Goal: Task Accomplishment & Management: Use online tool/utility

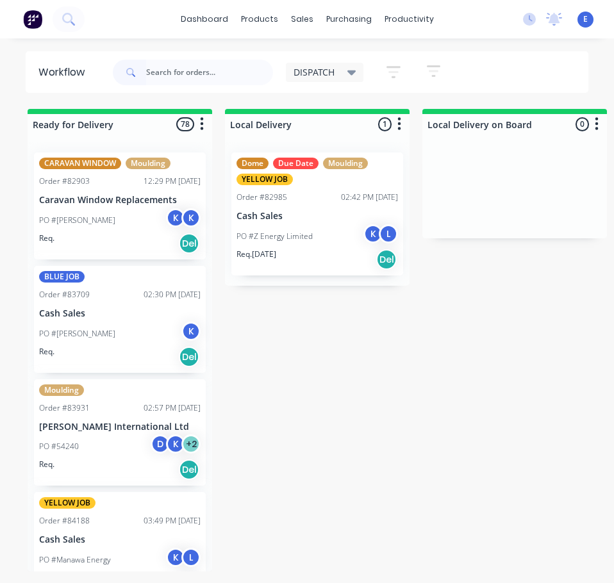
click at [192, 76] on input "text" at bounding box center [209, 73] width 127 height 26
type input "86223"
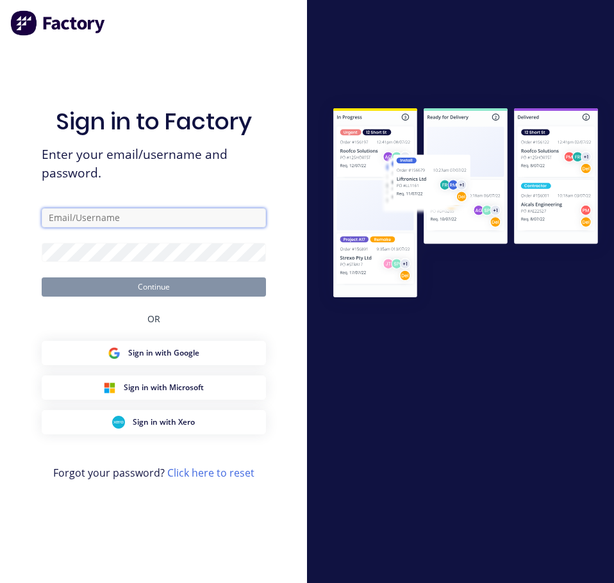
click at [157, 219] on input "text" at bounding box center [154, 217] width 224 height 19
type input "[EMAIL_ADDRESS][DOMAIN_NAME]"
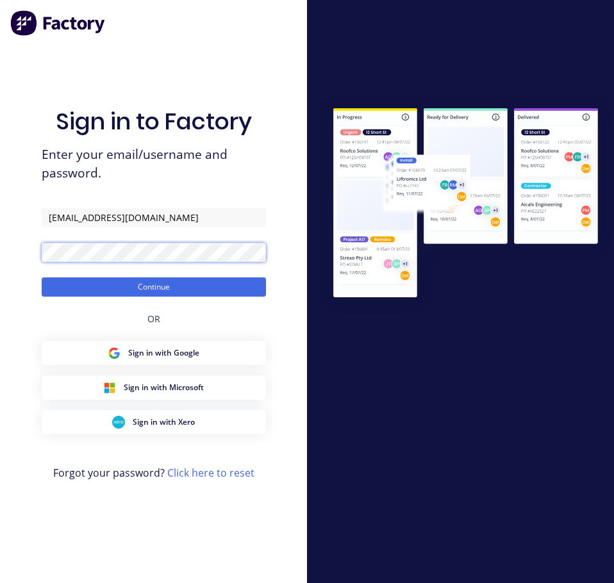
click at [42, 278] on button "Continue" at bounding box center [154, 287] width 224 height 19
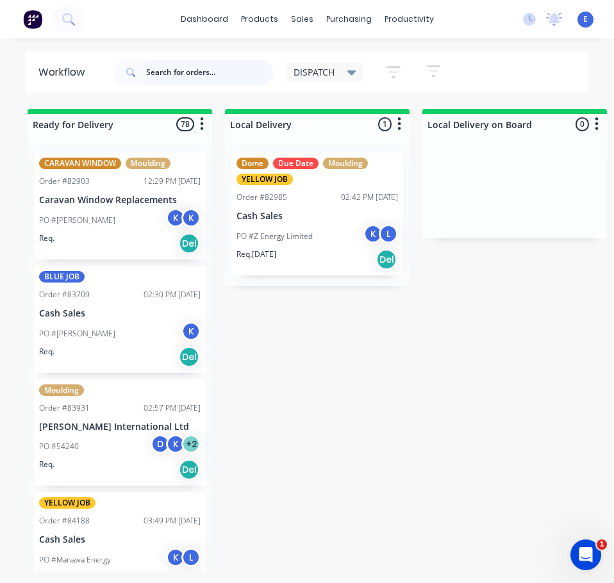
click at [193, 67] on input "text" at bounding box center [209, 73] width 127 height 26
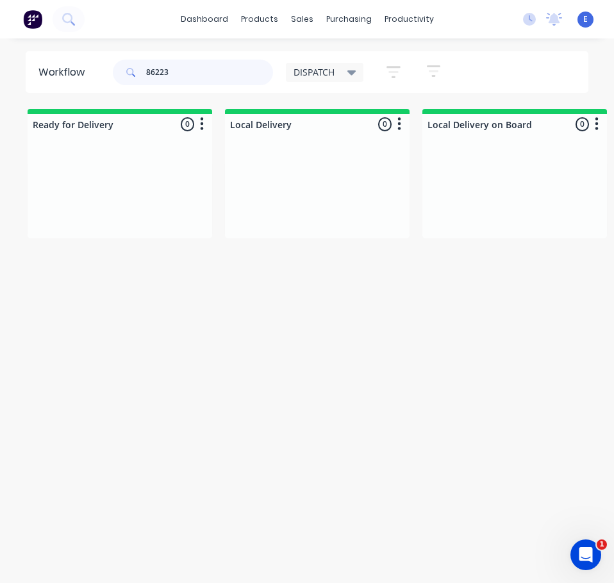
click at [151, 70] on input "86223" at bounding box center [209, 73] width 127 height 26
click at [156, 72] on input "86223" at bounding box center [209, 73] width 127 height 26
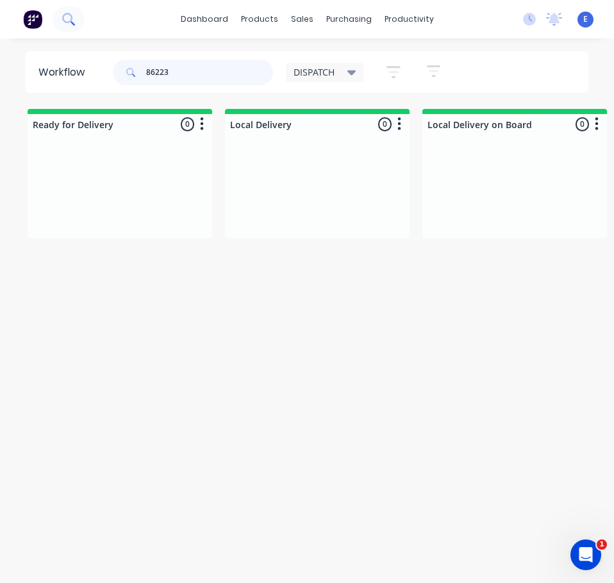
type input "86223"
click at [69, 16] on icon at bounding box center [68, 19] width 12 height 12
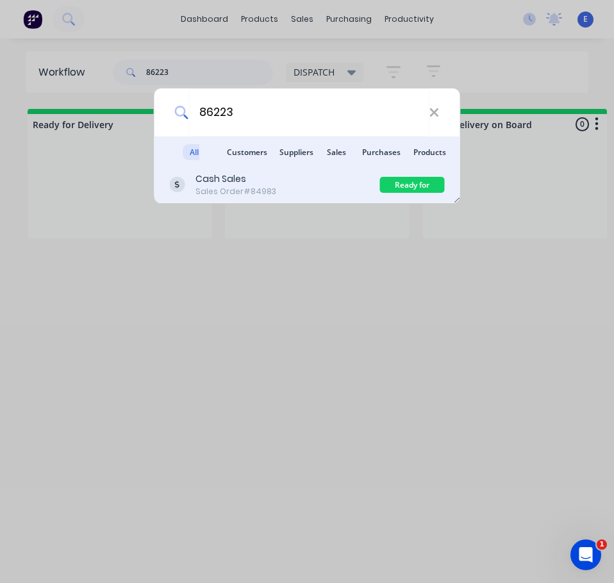
type input "86223"
click at [275, 177] on div "Cash Sales Sales Order #84983 Ready for Delivery" at bounding box center [307, 185] width 306 height 36
click at [275, 178] on div "Cash Sales Sales Order #84983" at bounding box center [275, 184] width 210 height 25
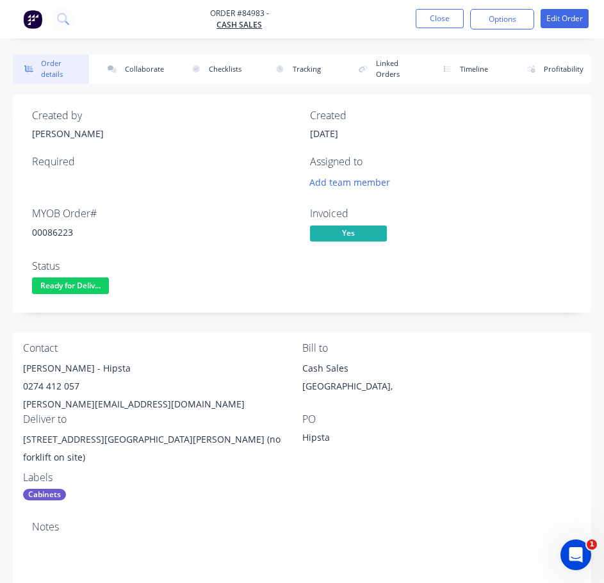
click at [63, 230] on div "00086223" at bounding box center [163, 232] width 263 height 13
copy div "00086223"
drag, startPoint x: 83, startPoint y: 370, endPoint x: 36, endPoint y: 372, distance: 46.8
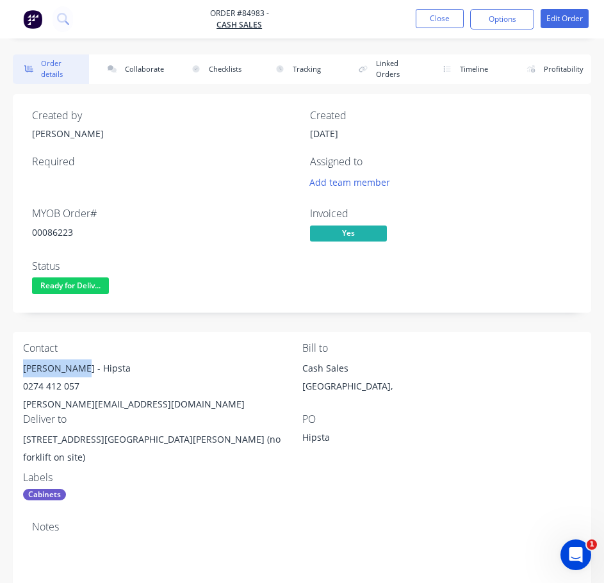
click at [10, 361] on div "Order details Collaborate Checklists 0/0 Tracking Linked Orders Timeline Profit…" at bounding box center [302, 578] width 604 height 1048
copy div "[PERSON_NAME]"
click at [90, 369] on div "[PERSON_NAME] - Hipsta" at bounding box center [162, 369] width 279 height 18
click at [92, 369] on div "[PERSON_NAME] - Hipsta" at bounding box center [162, 369] width 279 height 18
copy div "Hipsta"
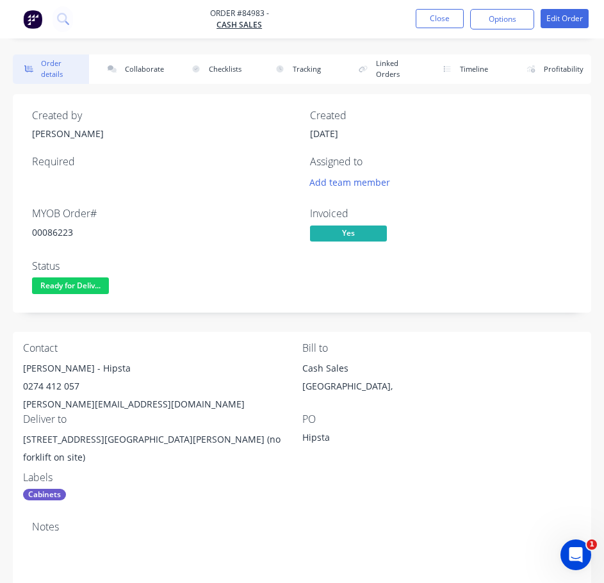
click at [46, 388] on div "0274 412 057" at bounding box center [162, 386] width 279 height 18
copy div "0274 412 057"
click at [81, 406] on div "[PERSON_NAME][EMAIL_ADDRESS][DOMAIN_NAME]" at bounding box center [162, 404] width 279 height 18
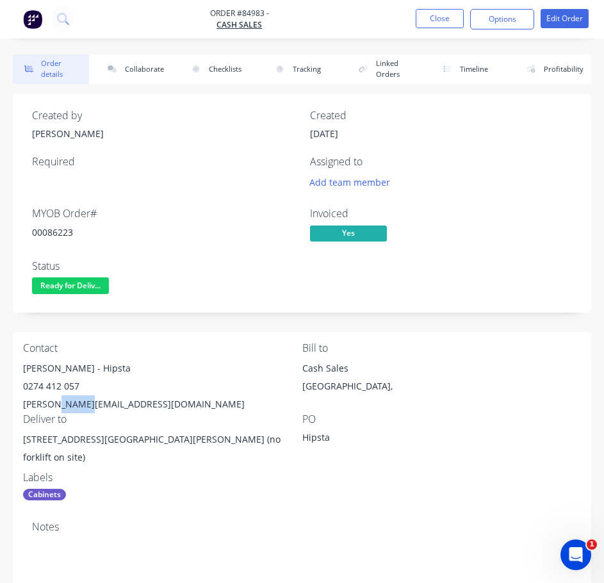
click at [81, 406] on div "[PERSON_NAME][EMAIL_ADDRESS][DOMAIN_NAME]" at bounding box center [162, 404] width 279 height 18
click at [82, 406] on div "[PERSON_NAME][EMAIL_ADDRESS][DOMAIN_NAME]" at bounding box center [162, 404] width 279 height 18
copy div "[PERSON_NAME][EMAIL_ADDRESS][DOMAIN_NAME]"
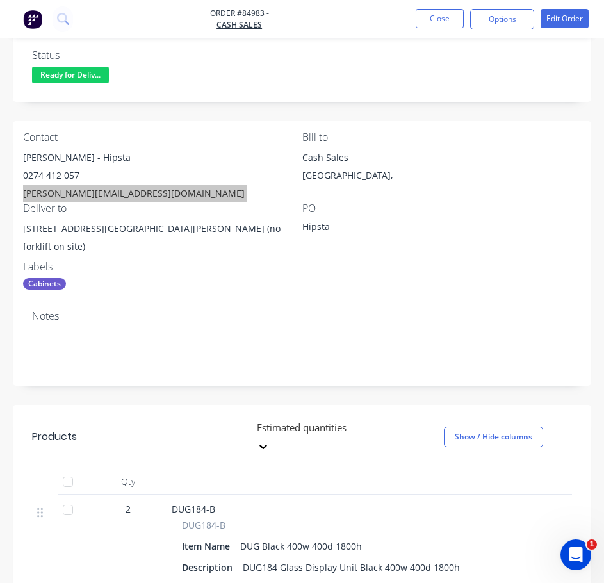
scroll to position [210, 0]
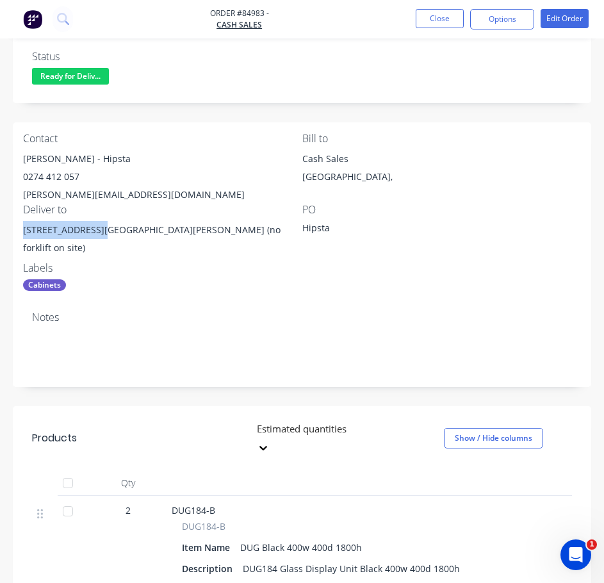
drag, startPoint x: 92, startPoint y: 228, endPoint x: 10, endPoint y: 229, distance: 82.0
click at [5, 230] on div "Order details Collaborate Checklists 0/0 Tracking Linked Orders Timeline Profit…" at bounding box center [302, 369] width 604 height 1048
copy div "[STREET_ADDRESS][PERSON_NAME]"
drag, startPoint x: 218, startPoint y: 232, endPoint x: 298, endPoint y: 247, distance: 81.6
click at [298, 247] on div "[STREET_ADDRESS][GEOGRAPHIC_DATA][PERSON_NAME] (no forklift on site)" at bounding box center [162, 241] width 279 height 41
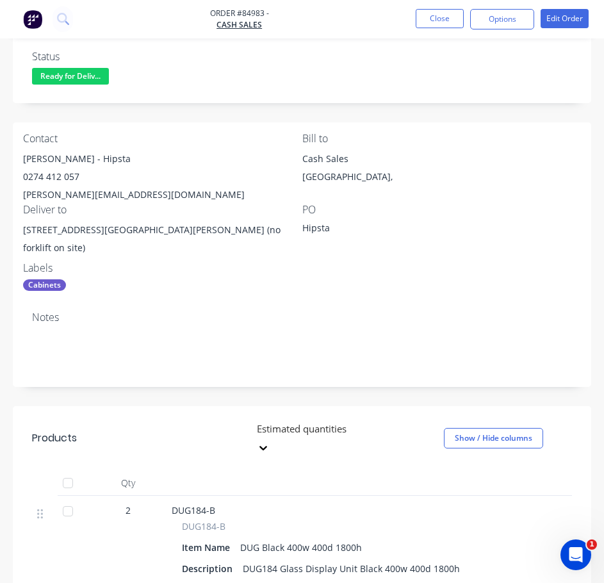
drag, startPoint x: 302, startPoint y: 269, endPoint x: 228, endPoint y: 209, distance: 95.3
click at [288, 256] on div "Contact [PERSON_NAME] - Hipsta 0274 412 057 [PERSON_NAME][EMAIL_ADDRESS][DOMAIN…" at bounding box center [302, 211] width 579 height 179
click at [220, 227] on div "[STREET_ADDRESS][GEOGRAPHIC_DATA][PERSON_NAME] (no forklift on site)" at bounding box center [162, 239] width 279 height 36
drag, startPoint x: 220, startPoint y: 231, endPoint x: 276, endPoint y: 230, distance: 56.4
click at [289, 240] on div "[STREET_ADDRESS][GEOGRAPHIC_DATA][PERSON_NAME] (no forklift on site)" at bounding box center [162, 241] width 279 height 41
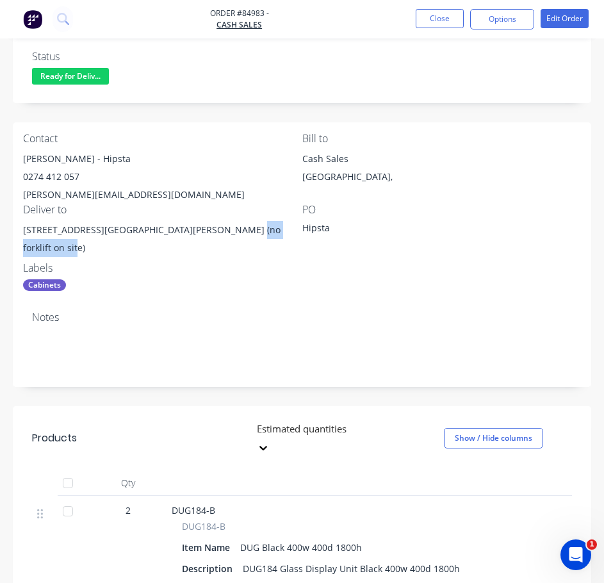
copy div "no forklift on site"
click at [226, 283] on div "Cabinets" at bounding box center [162, 285] width 279 height 12
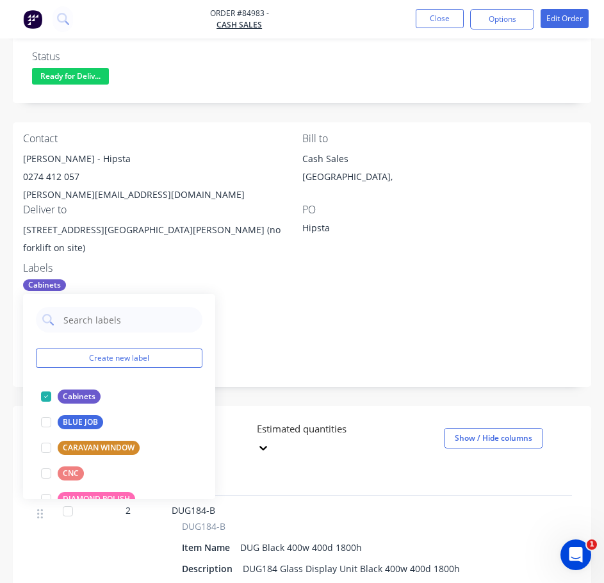
click at [461, 310] on div "Notes" at bounding box center [302, 344] width 579 height 86
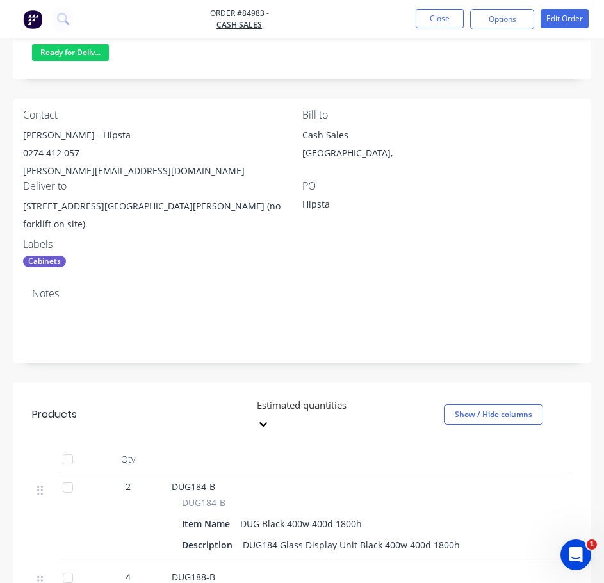
scroll to position [81, 0]
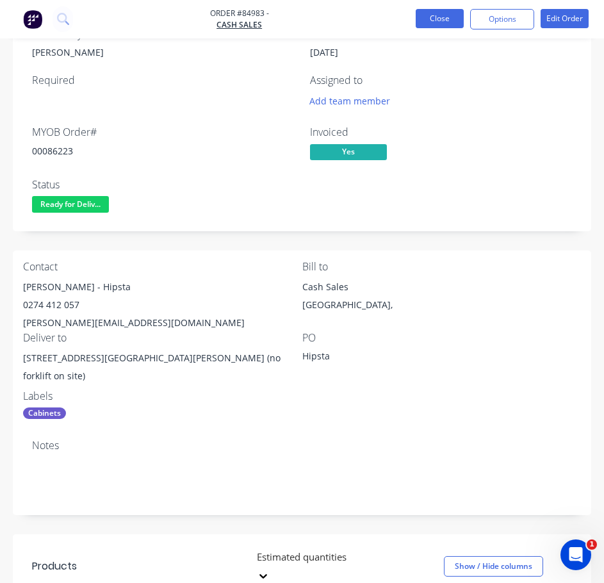
click at [427, 19] on button "Close" at bounding box center [440, 18] width 48 height 19
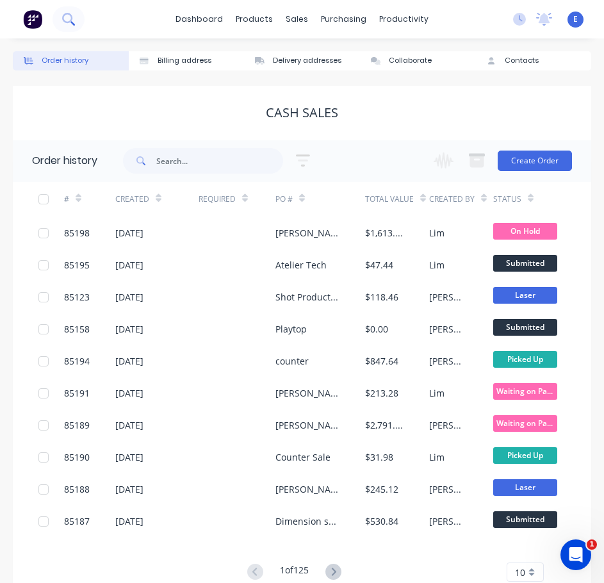
click at [69, 17] on icon at bounding box center [68, 19] width 12 height 12
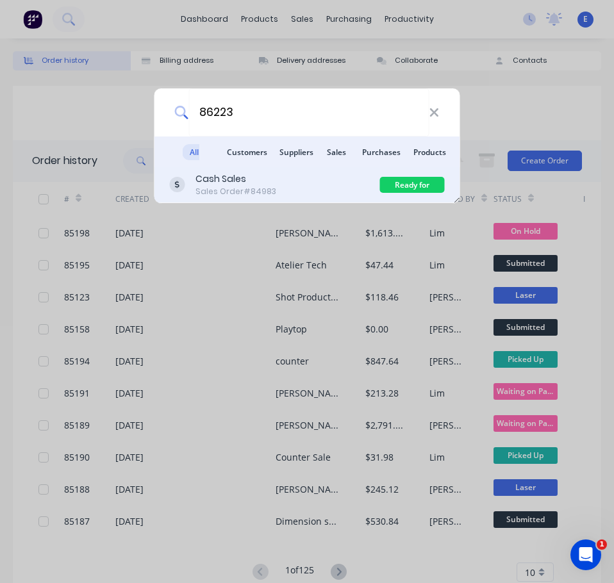
type input "86223"
click at [410, 184] on div "Ready for Delivery" at bounding box center [411, 185] width 65 height 16
click at [260, 183] on div "Cash Sales" at bounding box center [235, 178] width 81 height 13
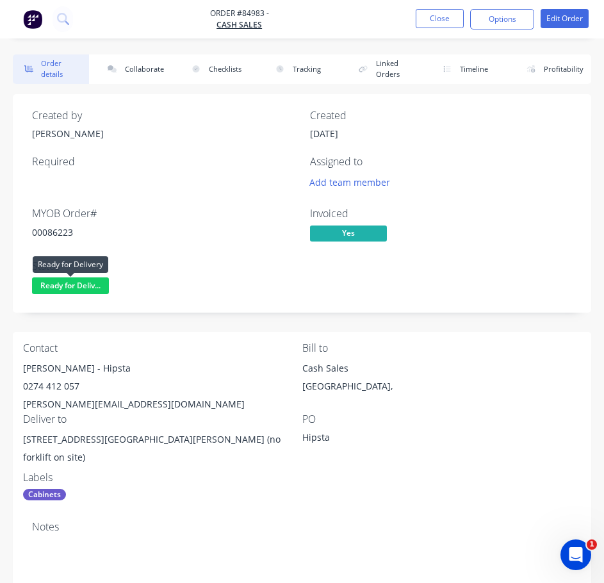
drag, startPoint x: 71, startPoint y: 285, endPoint x: 78, endPoint y: 296, distance: 13.2
click at [72, 285] on span "Ready for Deliv..." at bounding box center [70, 286] width 77 height 16
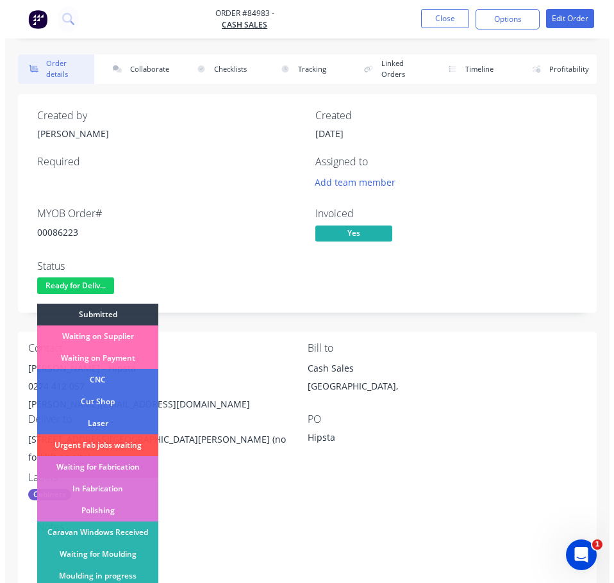
scroll to position [253, 0]
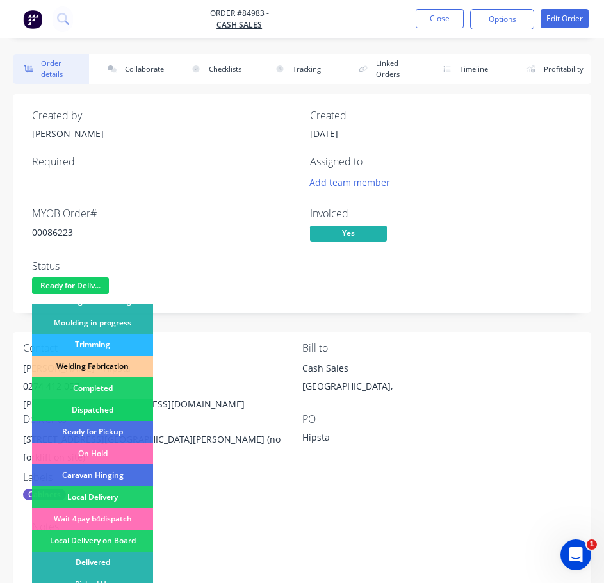
click at [125, 413] on div "Dispatched" at bounding box center [92, 410] width 121 height 22
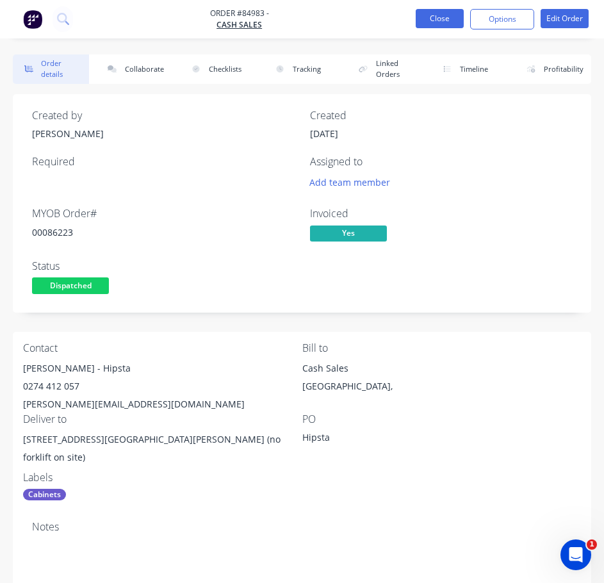
click at [440, 19] on button "Close" at bounding box center [440, 18] width 48 height 19
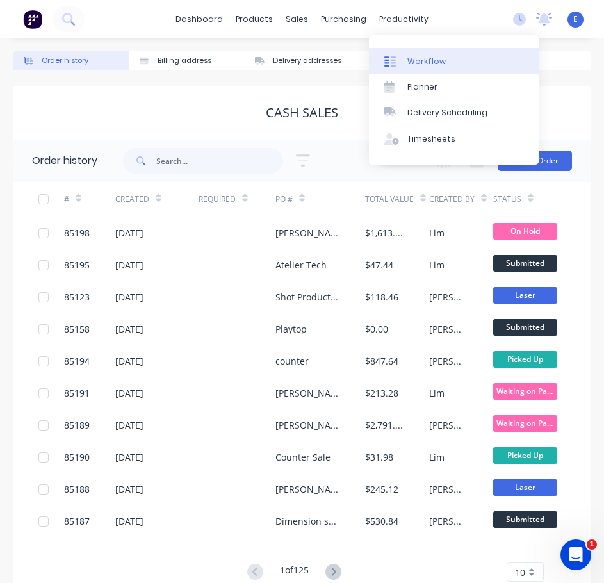
click at [417, 51] on link "Workflow" at bounding box center [454, 61] width 170 height 26
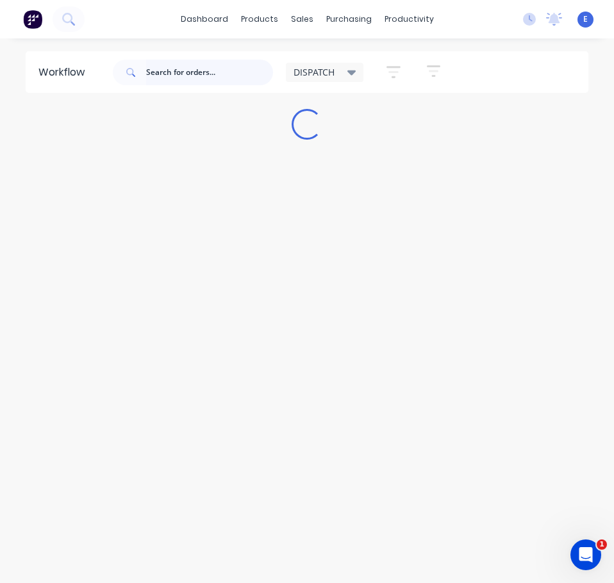
click at [215, 77] on input "text" at bounding box center [209, 73] width 127 height 26
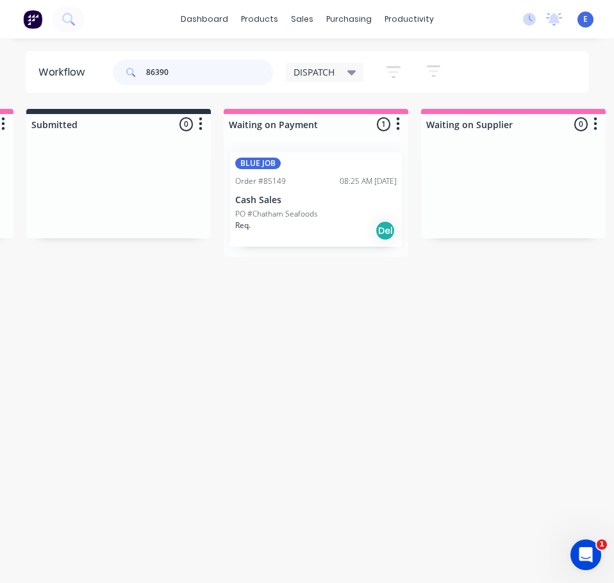
scroll to position [0, 993]
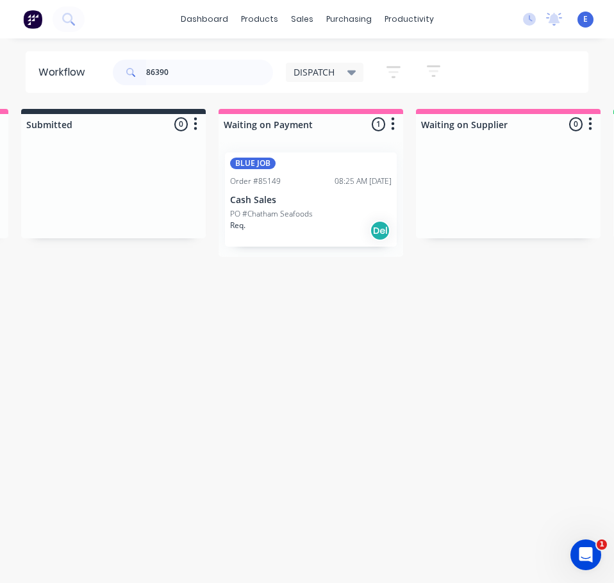
click at [314, 220] on div "Req. Del" at bounding box center [311, 231] width 162 height 22
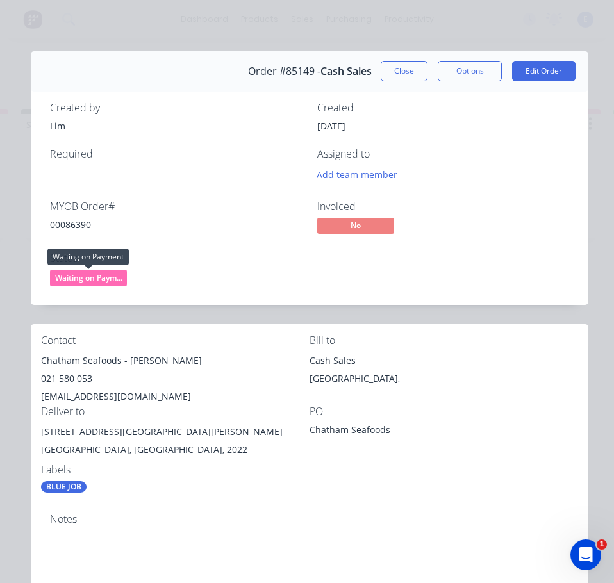
click at [88, 279] on span "Waiting on Paym..." at bounding box center [88, 278] width 77 height 16
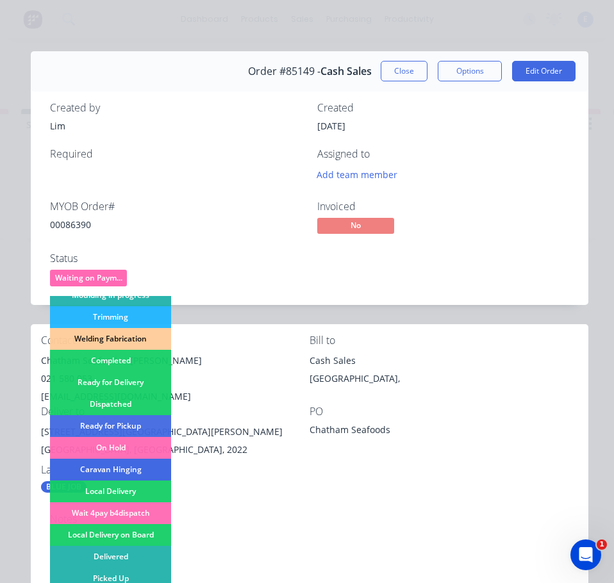
scroll to position [253, 0]
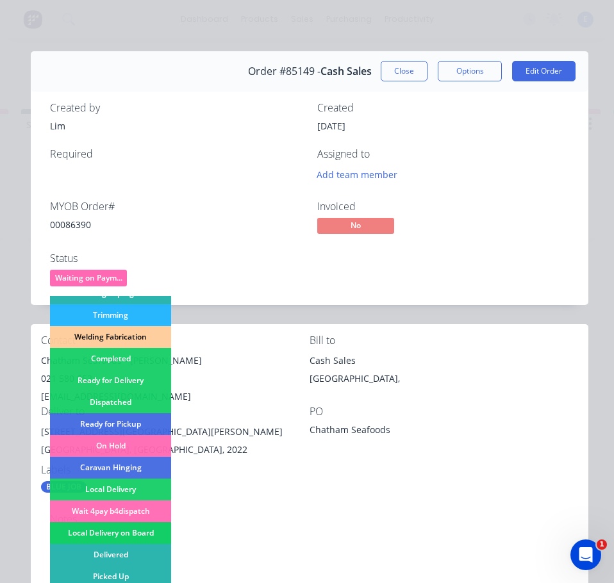
click at [144, 533] on div "Local Delivery on Board" at bounding box center [110, 533] width 121 height 22
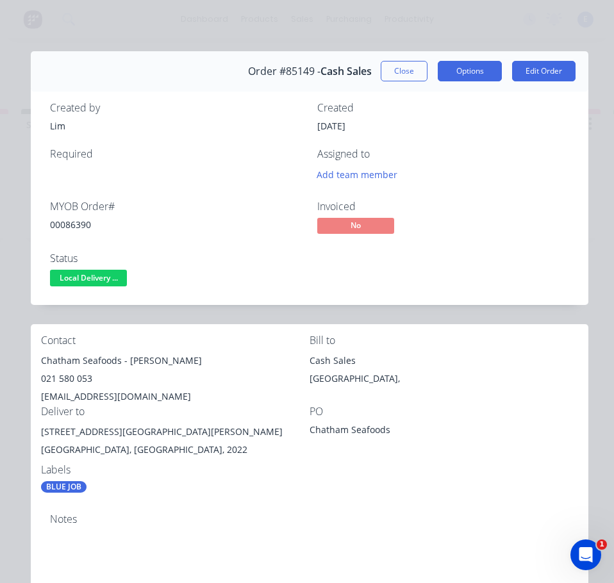
click at [465, 63] on button "Options" at bounding box center [470, 71] width 64 height 21
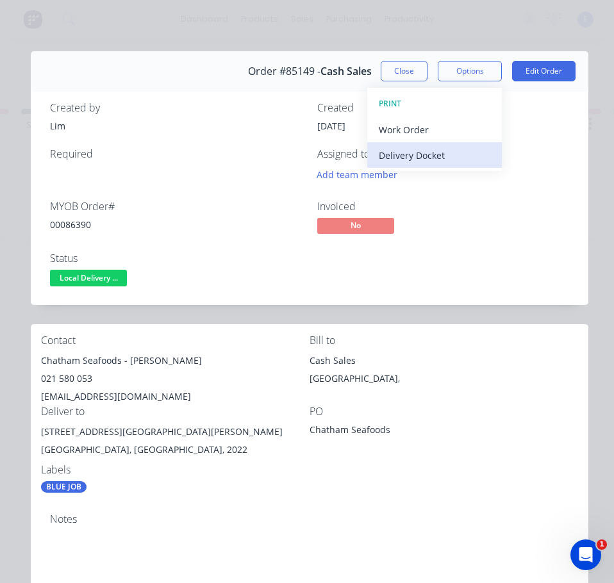
click at [416, 162] on div "Delivery Docket" at bounding box center [435, 155] width 112 height 19
click at [415, 151] on div "Standard" at bounding box center [435, 155] width 112 height 19
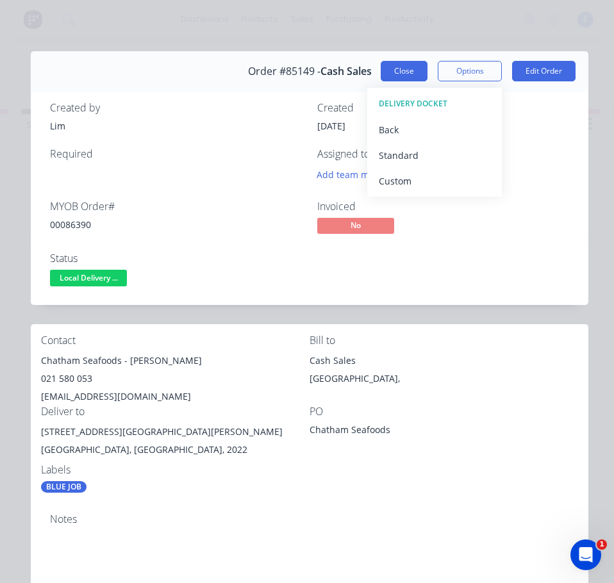
click at [409, 73] on button "Close" at bounding box center [404, 71] width 47 height 21
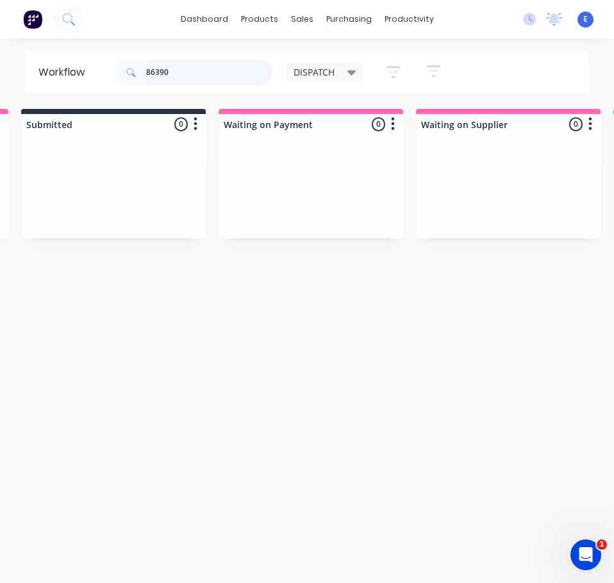
click at [193, 76] on input "86390" at bounding box center [209, 73] width 127 height 26
click at [193, 75] on input "86390" at bounding box center [209, 73] width 127 height 26
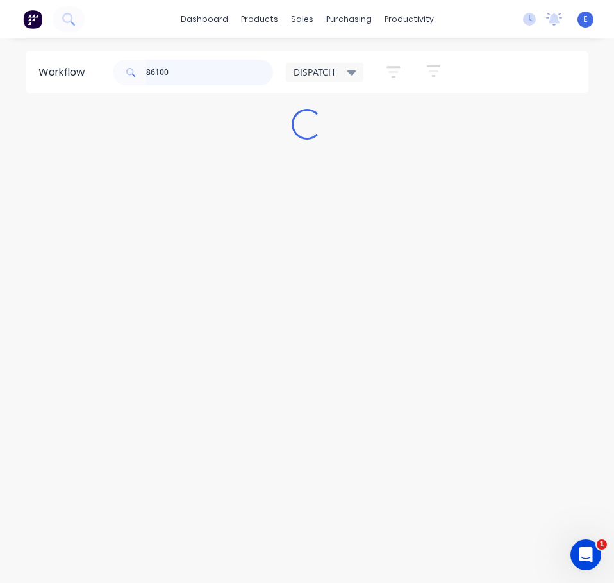
scroll to position [0, 0]
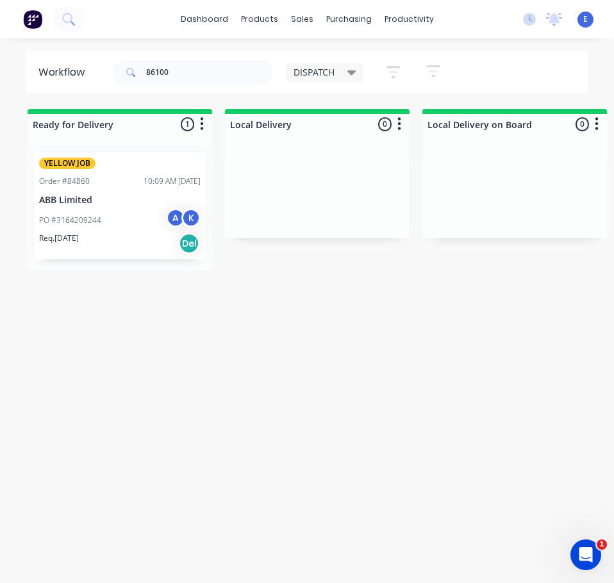
click at [137, 245] on div "Req. [DATE] Del" at bounding box center [120, 244] width 162 height 22
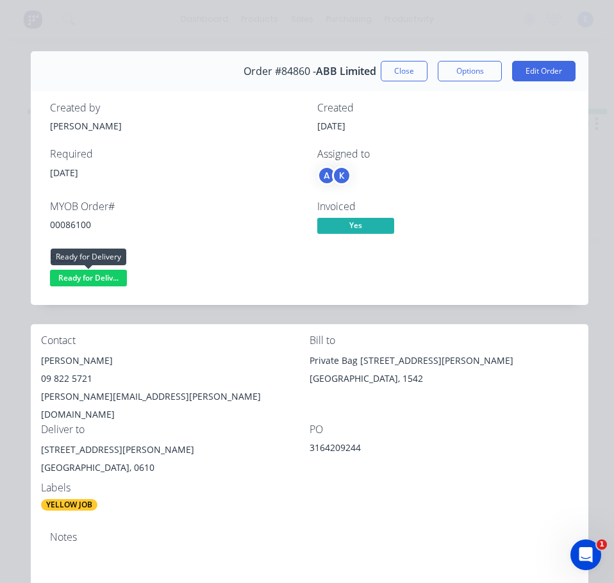
drag, startPoint x: 88, startPoint y: 276, endPoint x: 85, endPoint y: 292, distance: 17.0
click at [88, 277] on span "Ready for Deliv..." at bounding box center [88, 278] width 77 height 16
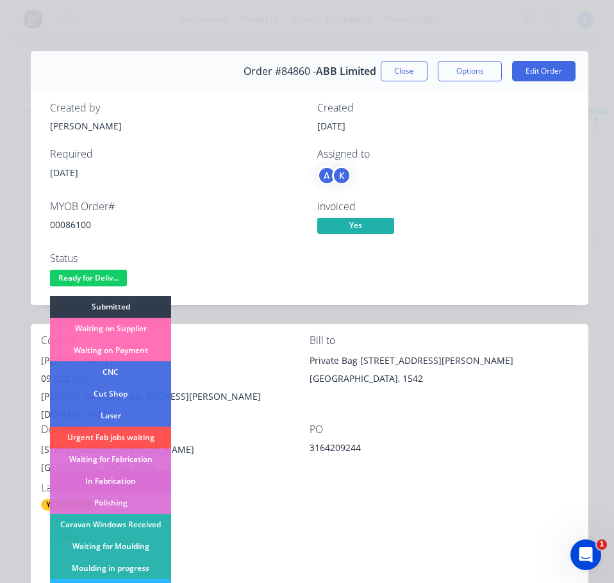
scroll to position [192, 0]
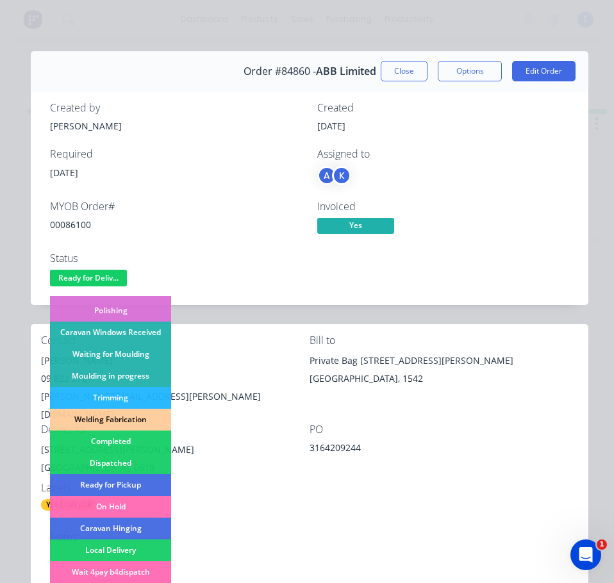
click at [381, 70] on button "Close" at bounding box center [404, 71] width 47 height 21
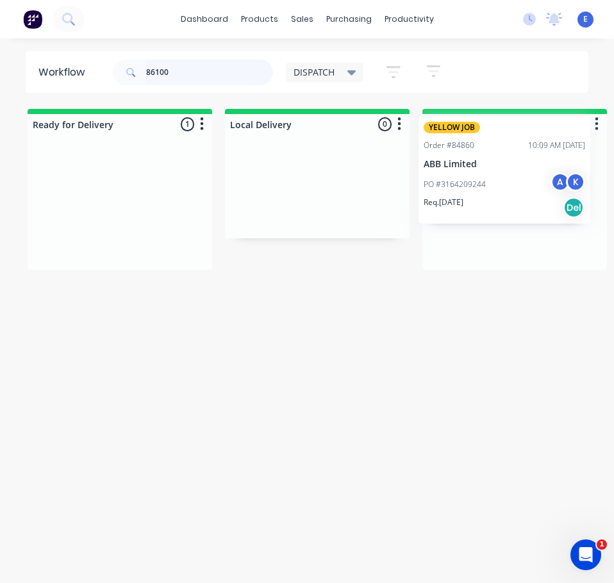
drag, startPoint x: 160, startPoint y: 241, endPoint x: 556, endPoint y: 207, distance: 397.5
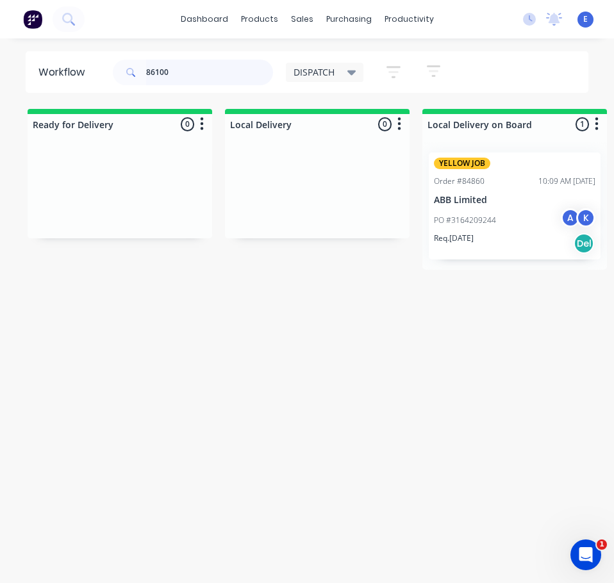
click at [211, 74] on input "86100" at bounding box center [209, 73] width 127 height 26
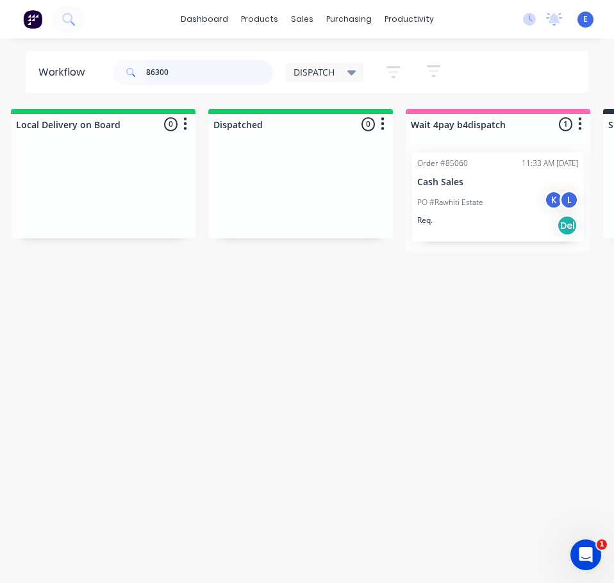
scroll to position [0, 379]
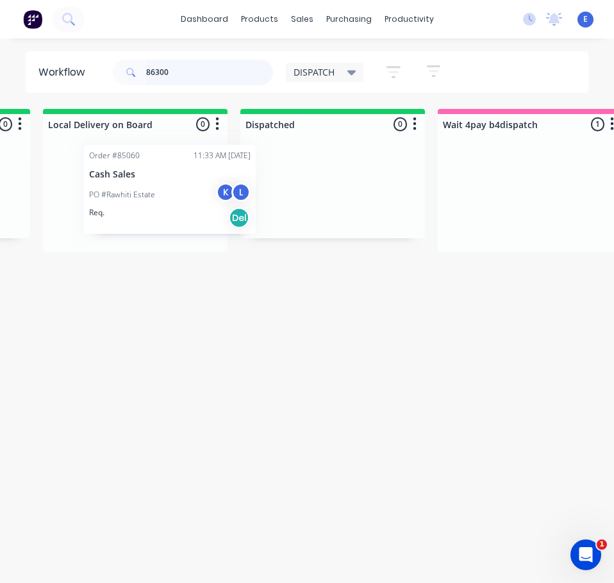
drag, startPoint x: 479, startPoint y: 225, endPoint x: 113, endPoint y: 218, distance: 366.0
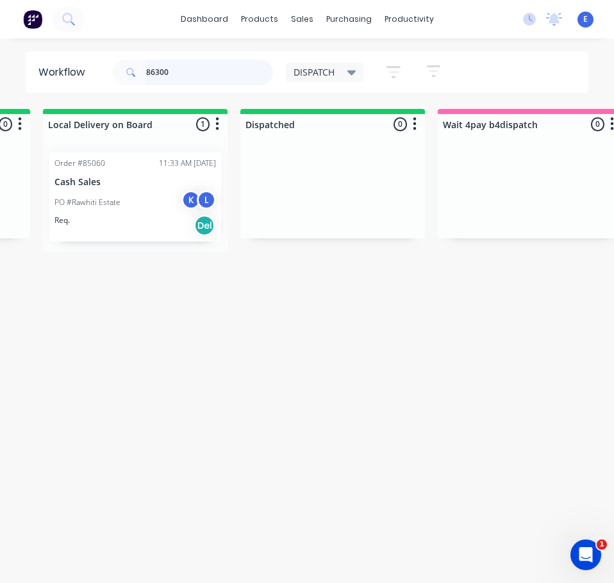
click at [194, 72] on input "86300" at bounding box center [209, 73] width 127 height 26
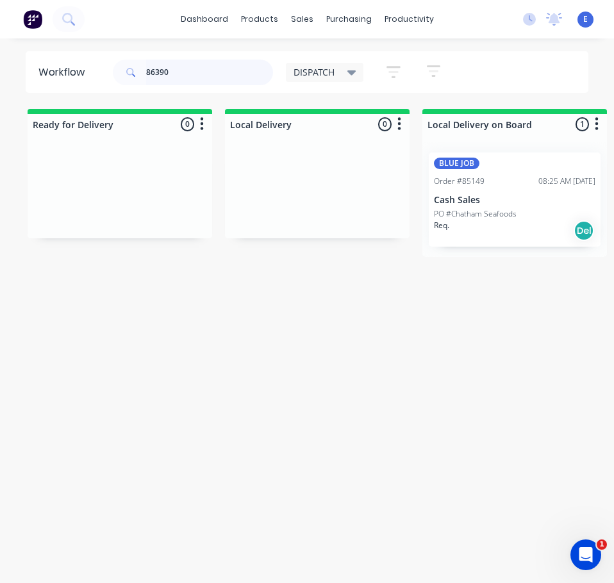
click at [208, 82] on input "86390" at bounding box center [209, 73] width 127 height 26
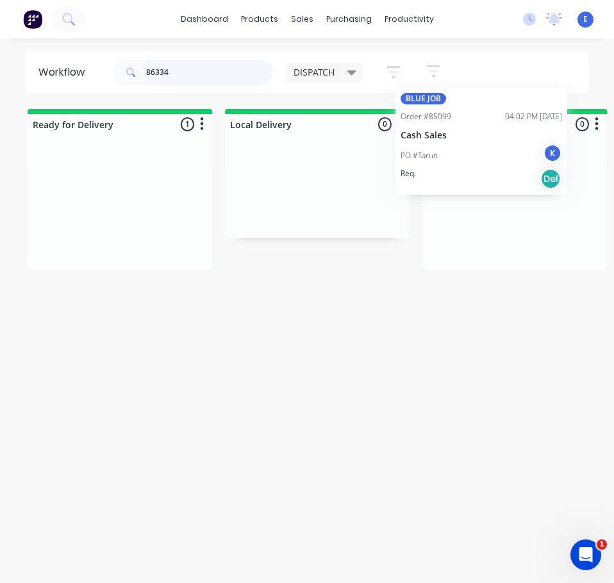
drag, startPoint x: 114, startPoint y: 237, endPoint x: 477, endPoint y: 206, distance: 364.1
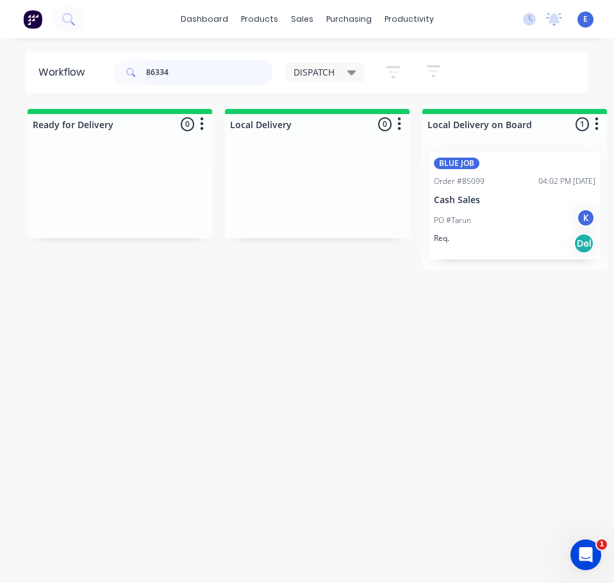
click at [215, 79] on input "86334" at bounding box center [209, 73] width 127 height 26
type input "86142"
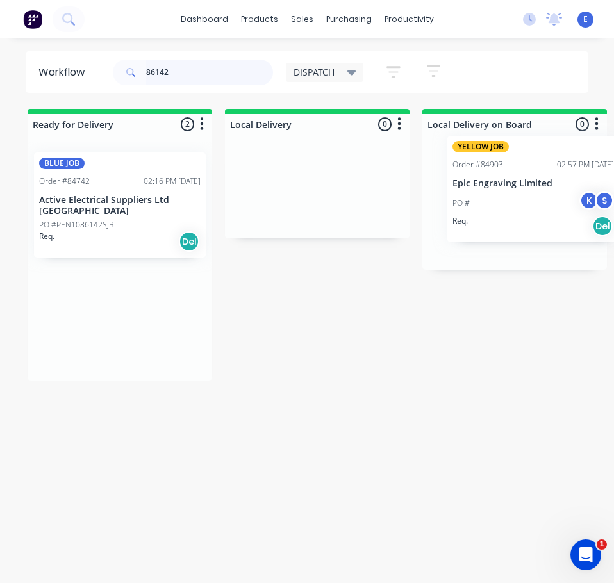
drag, startPoint x: 129, startPoint y: 341, endPoint x: 548, endPoint y: 209, distance: 438.8
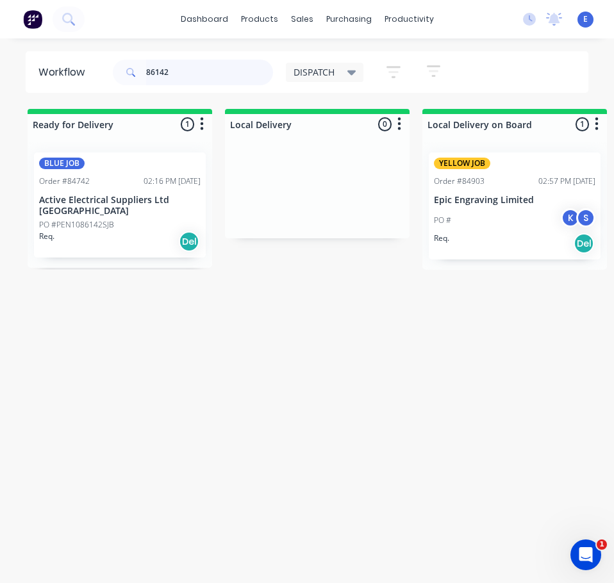
click at [189, 81] on input "86142" at bounding box center [209, 73] width 127 height 26
drag, startPoint x: 189, startPoint y: 81, endPoint x: 185, endPoint y: 92, distance: 11.6
click at [185, 92] on header "Workflow 86142 DISPATCH Save new view None edit DISPATCH (Default) edit CUT SHO…" at bounding box center [307, 72] width 563 height 42
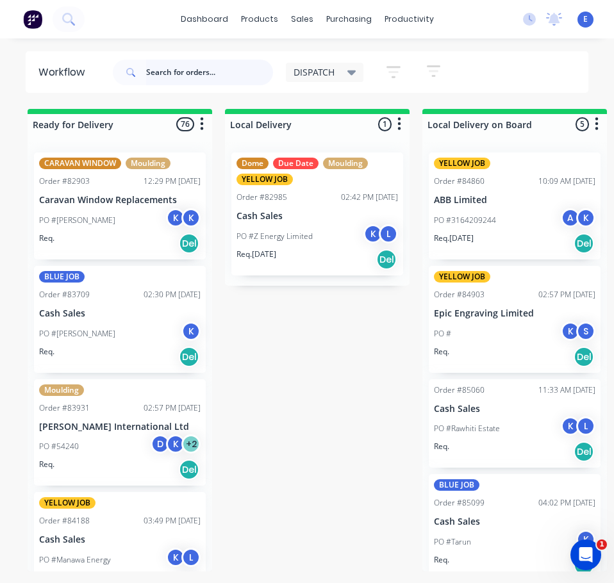
click at [168, 74] on input "text" at bounding box center [209, 73] width 127 height 26
click at [174, 67] on input "text" at bounding box center [209, 73] width 127 height 26
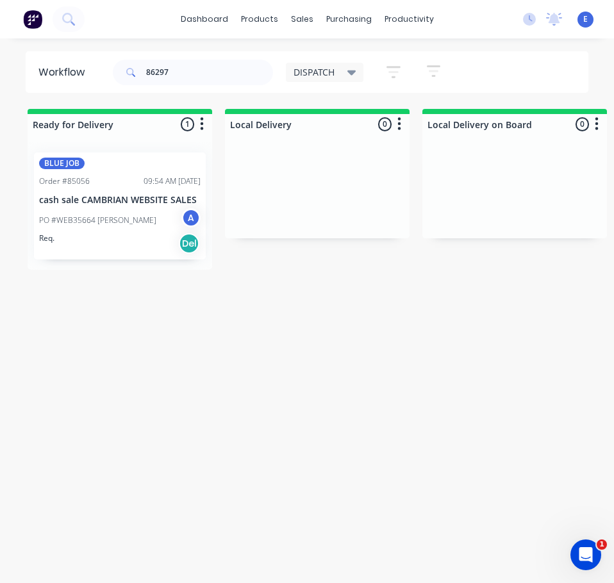
click at [106, 244] on div "Req. Del" at bounding box center [120, 244] width 162 height 22
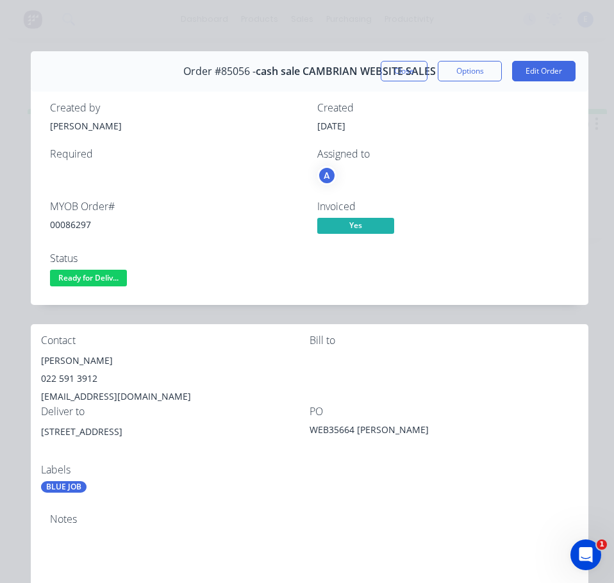
click at [79, 228] on div "00086297" at bounding box center [176, 224] width 252 height 13
click at [79, 227] on div "00086297" at bounding box center [176, 224] width 252 height 13
copy div "00086297"
click at [97, 360] on div "[PERSON_NAME]" at bounding box center [175, 361] width 269 height 18
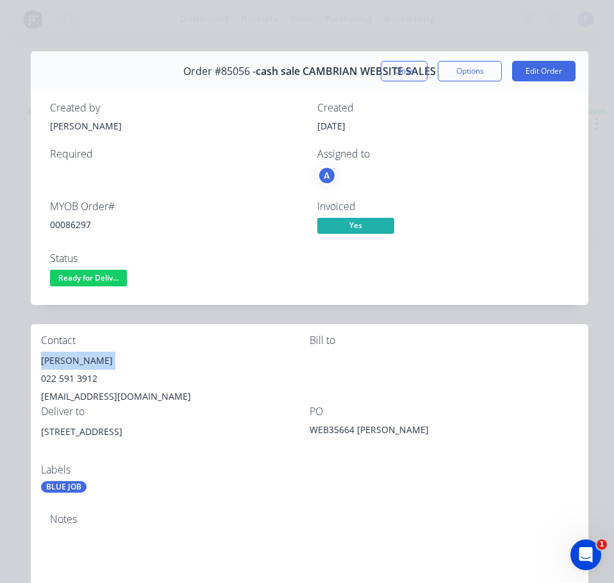
click at [97, 360] on div "[PERSON_NAME]" at bounding box center [175, 361] width 269 height 18
copy div "[PERSON_NAME]"
click at [74, 374] on div "022 591 3912" at bounding box center [175, 379] width 269 height 18
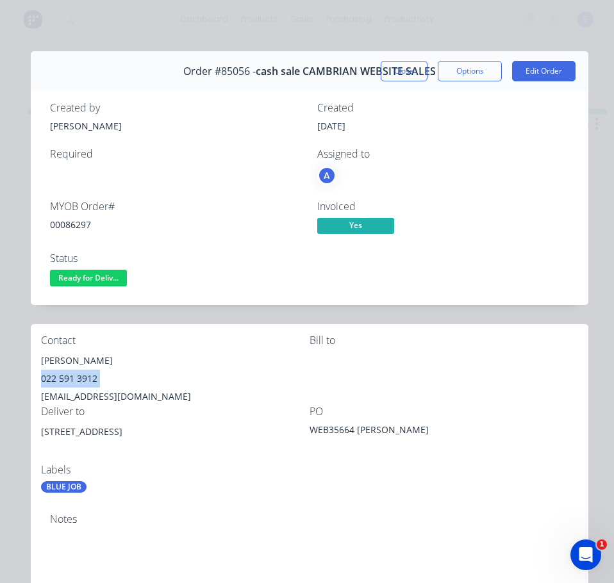
copy div "022 591 3912"
click at [56, 395] on div "[EMAIL_ADDRESS][DOMAIN_NAME]" at bounding box center [175, 397] width 269 height 18
drag, startPoint x: 125, startPoint y: 431, endPoint x: 46, endPoint y: 429, distance: 78.9
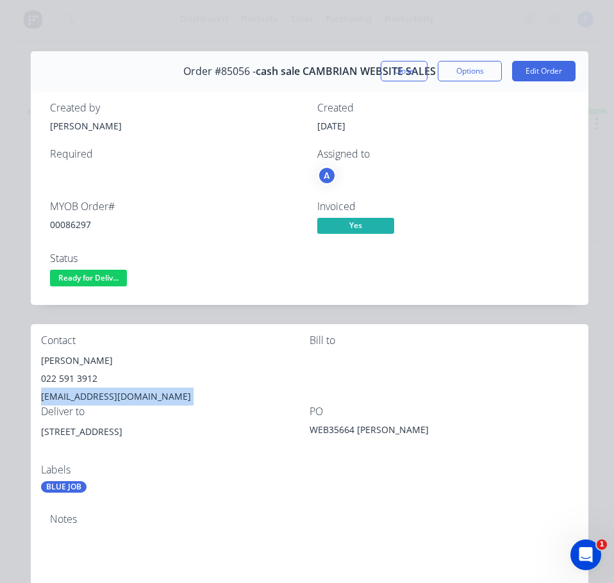
click at [39, 426] on div "Contact [PERSON_NAME] 022 591 3912 [EMAIL_ADDRESS][DOMAIN_NAME] Bill to Deliver…" at bounding box center [310, 413] width 558 height 179
click at [102, 281] on span "Ready for Deliv..." at bounding box center [88, 278] width 77 height 16
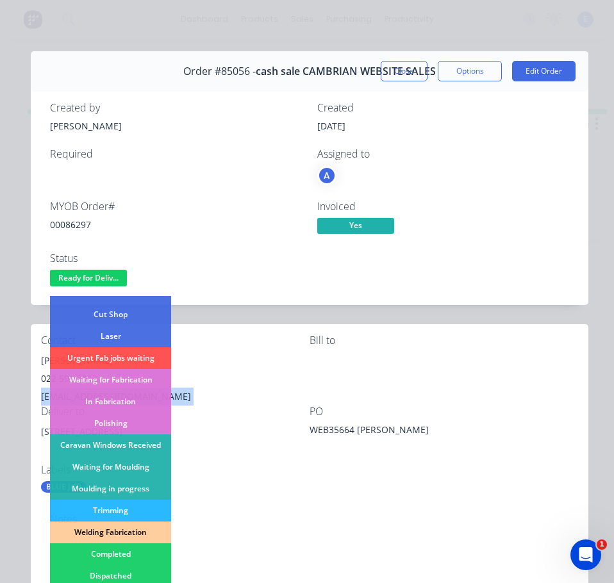
scroll to position [192, 0]
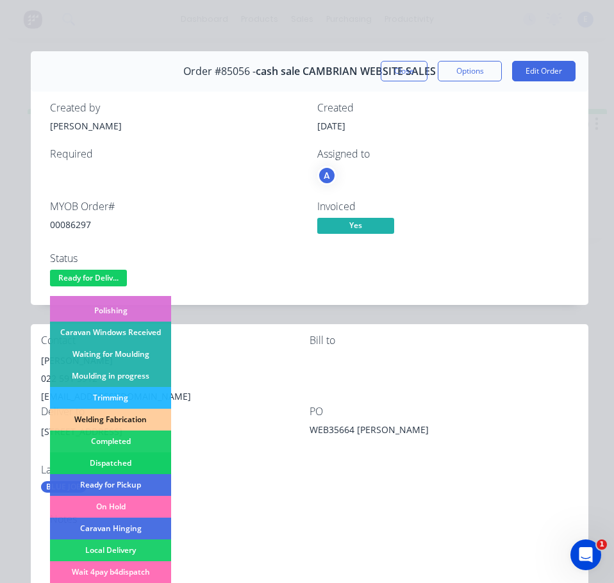
click at [141, 453] on div "Dispatched" at bounding box center [110, 463] width 121 height 22
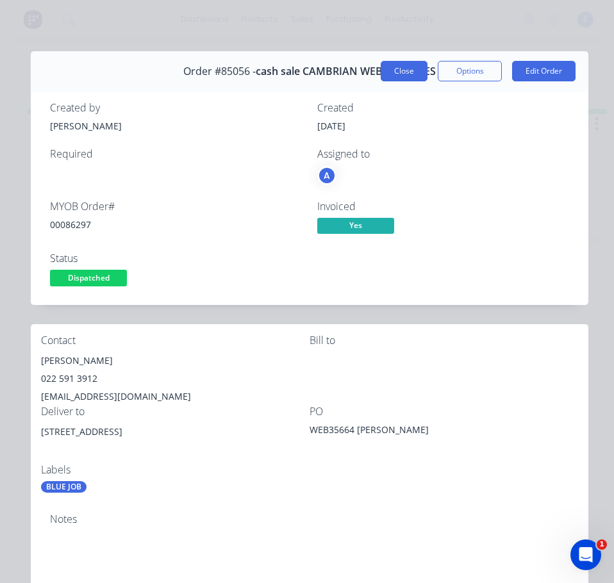
click at [395, 70] on button "Close" at bounding box center [404, 71] width 47 height 21
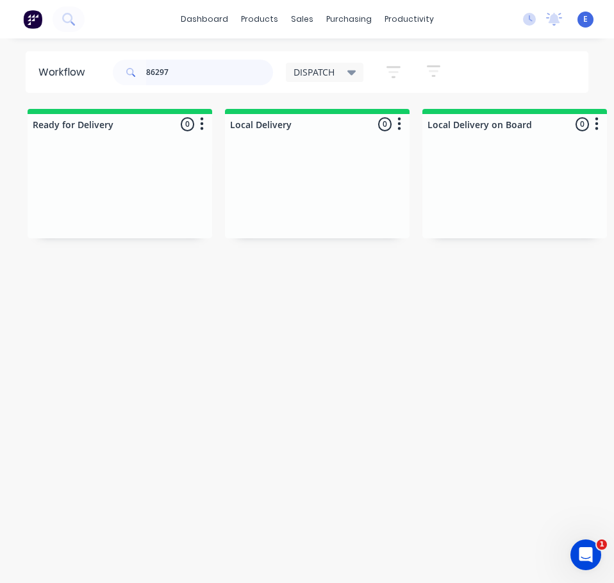
click at [202, 78] on input "86297" at bounding box center [209, 73] width 127 height 26
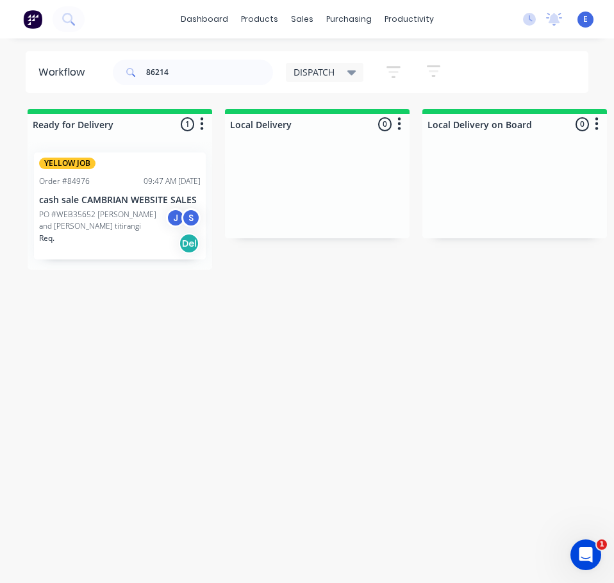
click at [129, 230] on p "PO #WEB35652 [PERSON_NAME] and [PERSON_NAME] titirangi" at bounding box center [102, 220] width 127 height 23
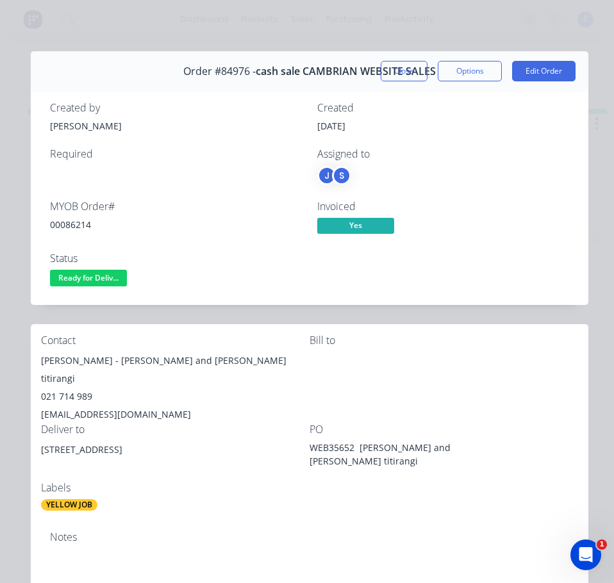
click at [57, 222] on div "00086214" at bounding box center [176, 224] width 252 height 13
click at [58, 222] on div "00086214" at bounding box center [176, 224] width 252 height 13
drag, startPoint x: 105, startPoint y: 361, endPoint x: 31, endPoint y: 360, distance: 74.4
click at [31, 360] on div "Contact [PERSON_NAME] - [PERSON_NAME] and [PERSON_NAME] titirangi 021 714 989 […" at bounding box center [310, 422] width 558 height 197
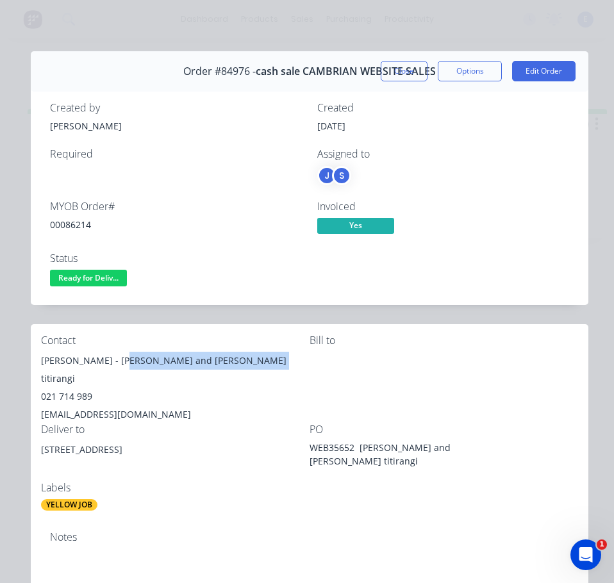
drag, startPoint x: 115, startPoint y: 363, endPoint x: 264, endPoint y: 356, distance: 149.5
click at [264, 356] on div "[PERSON_NAME] - [PERSON_NAME] and [PERSON_NAME] titirangi" at bounding box center [175, 370] width 269 height 36
click at [64, 388] on div "021 714 989" at bounding box center [175, 397] width 269 height 18
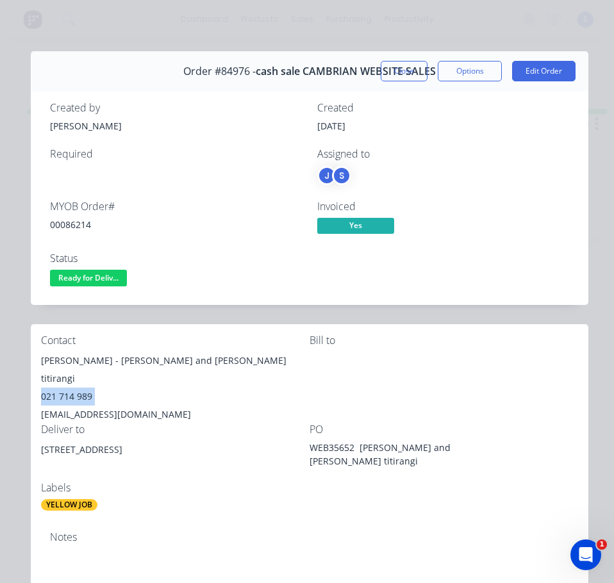
click at [64, 388] on div "021 714 989" at bounding box center [175, 397] width 269 height 18
click at [127, 406] on div "[EMAIL_ADDRESS][DOMAIN_NAME]" at bounding box center [175, 415] width 269 height 18
click at [128, 406] on div "[EMAIL_ADDRESS][DOMAIN_NAME]" at bounding box center [175, 415] width 269 height 18
drag, startPoint x: 113, startPoint y: 429, endPoint x: 41, endPoint y: 441, distance: 73.3
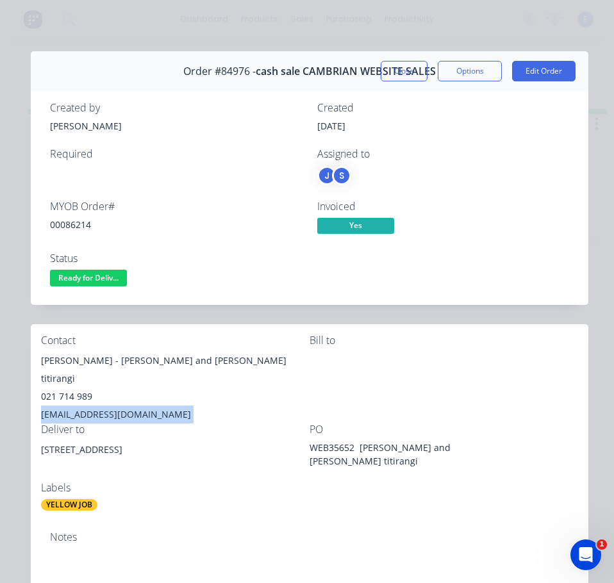
click at [41, 441] on div "[STREET_ADDRESS]" at bounding box center [175, 450] width 269 height 18
click at [87, 288] on button "Ready for Deliv..." at bounding box center [88, 279] width 77 height 19
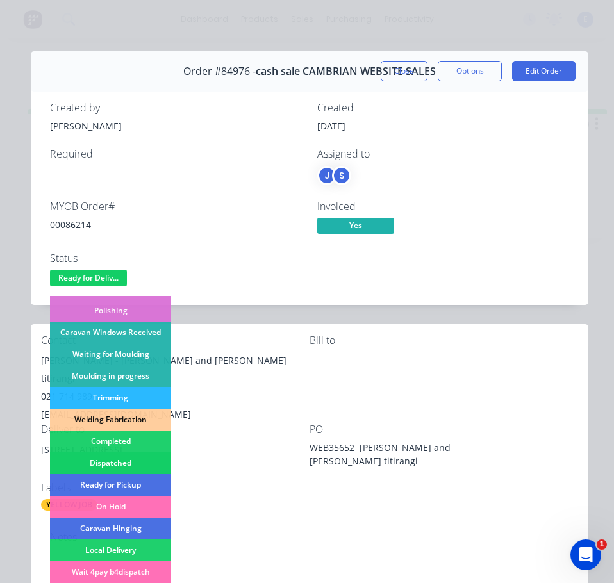
click at [126, 454] on div "Dispatched" at bounding box center [110, 463] width 121 height 22
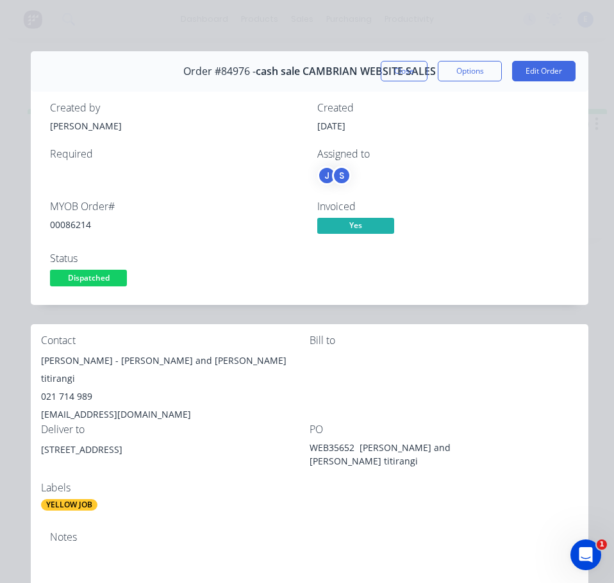
click at [399, 79] on button "Close" at bounding box center [404, 71] width 47 height 21
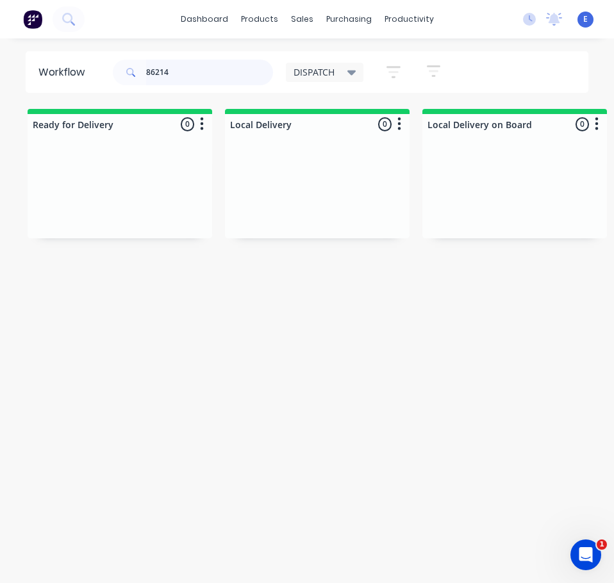
click at [197, 81] on input "86214" at bounding box center [209, 73] width 127 height 26
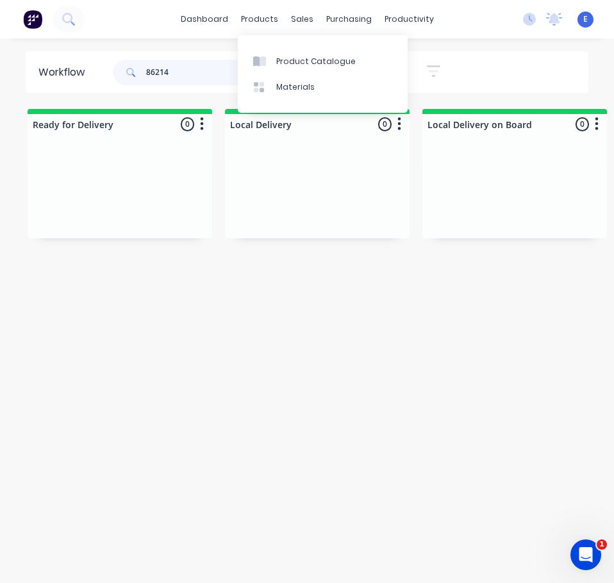
click at [201, 79] on input "86214" at bounding box center [209, 73] width 127 height 26
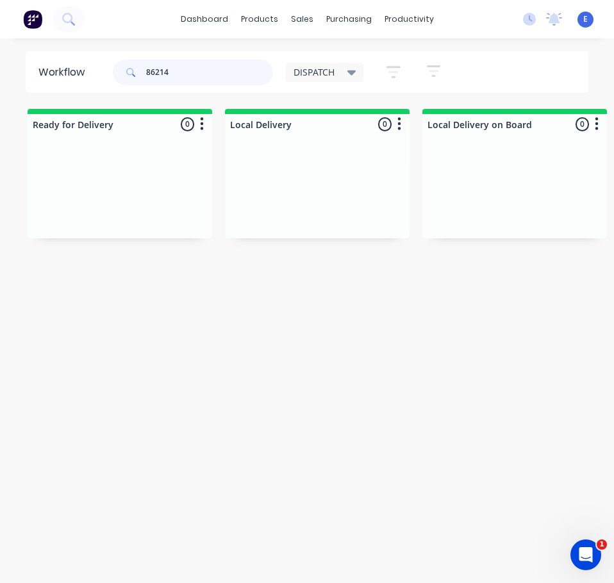
click at [201, 79] on input "86214" at bounding box center [209, 73] width 127 height 26
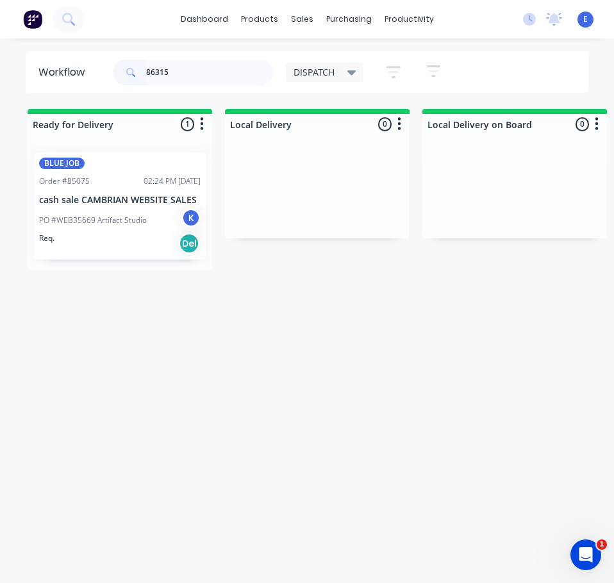
click at [151, 239] on div "Req. Del" at bounding box center [120, 244] width 162 height 22
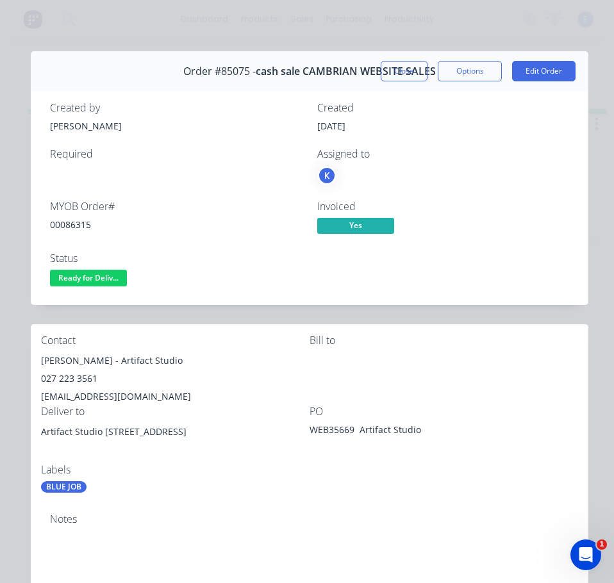
click at [76, 222] on div "00086315" at bounding box center [176, 224] width 252 height 13
click at [78, 224] on div "00086315" at bounding box center [176, 224] width 252 height 13
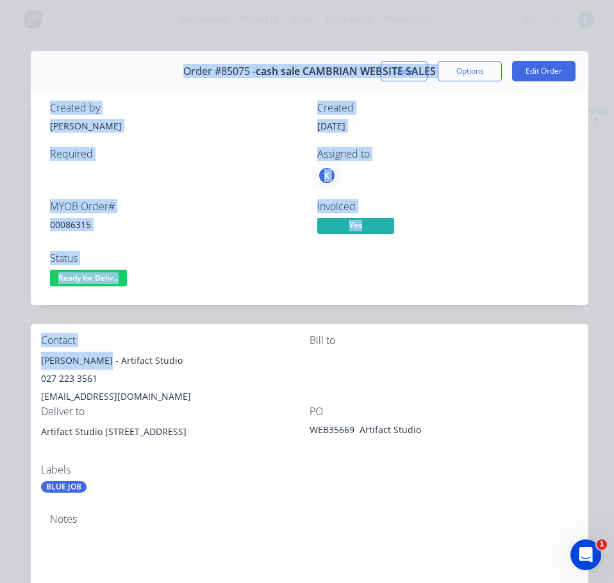
drag, startPoint x: 110, startPoint y: 362, endPoint x: 30, endPoint y: 363, distance: 79.5
click at [29, 363] on div "Order details Collaborate Checklists 0/0 Tracking Linked Orders Timeline Profit…" at bounding box center [307, 523] width 588 height 945
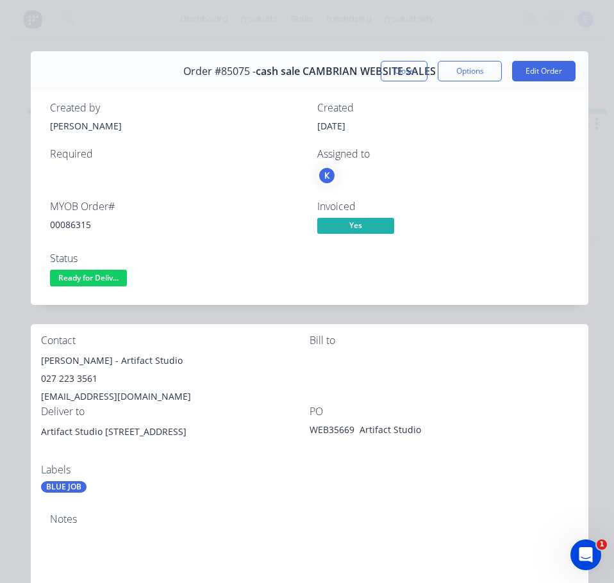
click at [120, 397] on div "[EMAIL_ADDRESS][DOMAIN_NAME]" at bounding box center [175, 397] width 269 height 18
drag, startPoint x: 108, startPoint y: 361, endPoint x: 42, endPoint y: 356, distance: 66.3
click at [42, 356] on div "[PERSON_NAME] - Artifact Studio" at bounding box center [175, 361] width 269 height 18
drag, startPoint x: 115, startPoint y: 361, endPoint x: 187, endPoint y: 365, distance: 71.3
click at [187, 365] on div "[PERSON_NAME] - Artifact Studio" at bounding box center [175, 361] width 269 height 18
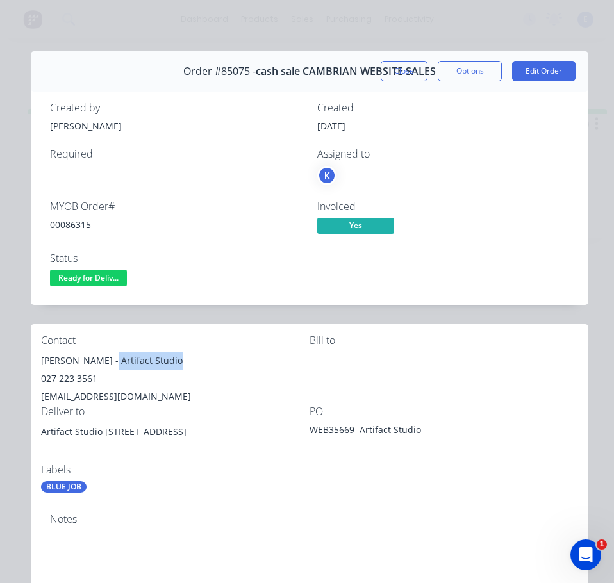
drag, startPoint x: 135, startPoint y: 351, endPoint x: 128, endPoint y: 359, distance: 10.9
click at [81, 379] on div "027 223 3561" at bounding box center [175, 379] width 269 height 18
click at [160, 395] on div "[EMAIL_ADDRESS][DOMAIN_NAME]" at bounding box center [175, 397] width 269 height 18
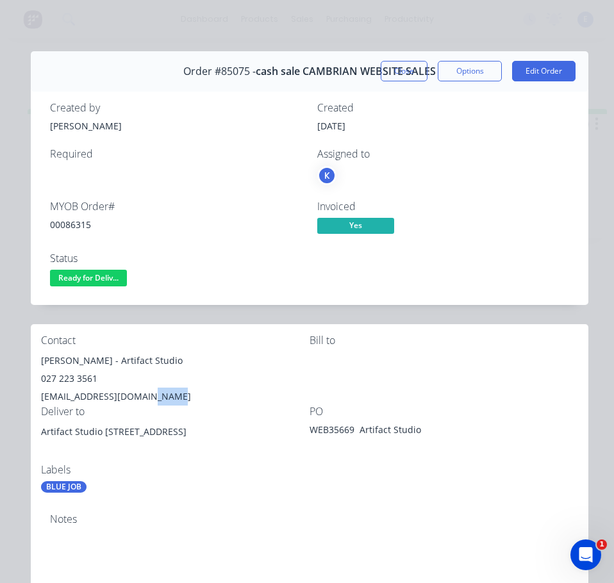
click at [160, 395] on div "[EMAIL_ADDRESS][DOMAIN_NAME]" at bounding box center [175, 397] width 269 height 18
drag, startPoint x: 102, startPoint y: 432, endPoint x: 163, endPoint y: 435, distance: 60.9
click at [163, 435] on div "Artifact Studio [STREET_ADDRESS]" at bounding box center [175, 432] width 269 height 18
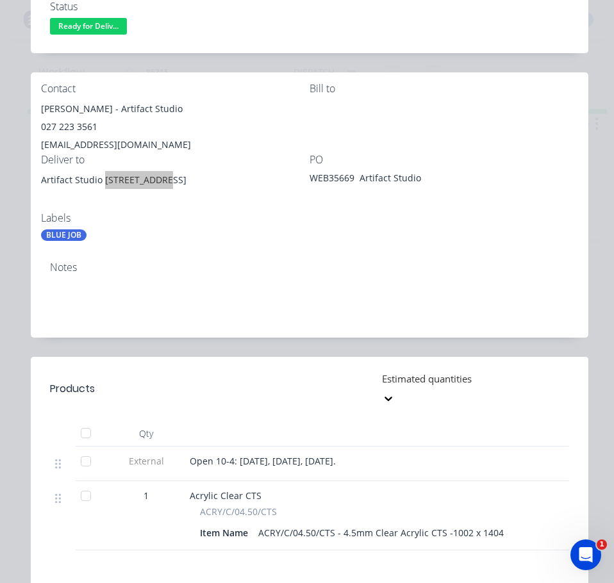
scroll to position [320, 0]
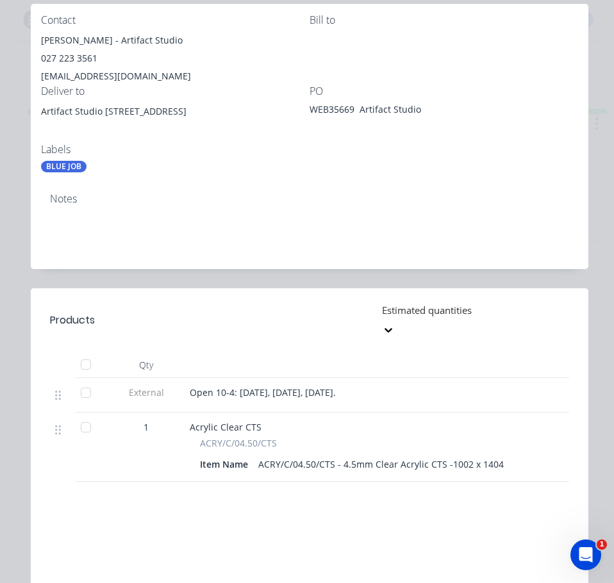
click at [229, 386] on span "Open 10-4: [DATE], [DATE], [DATE]." at bounding box center [263, 392] width 146 height 12
click at [230, 386] on span "Open 10-4: [DATE], [DATE], [DATE]." at bounding box center [263, 392] width 146 height 12
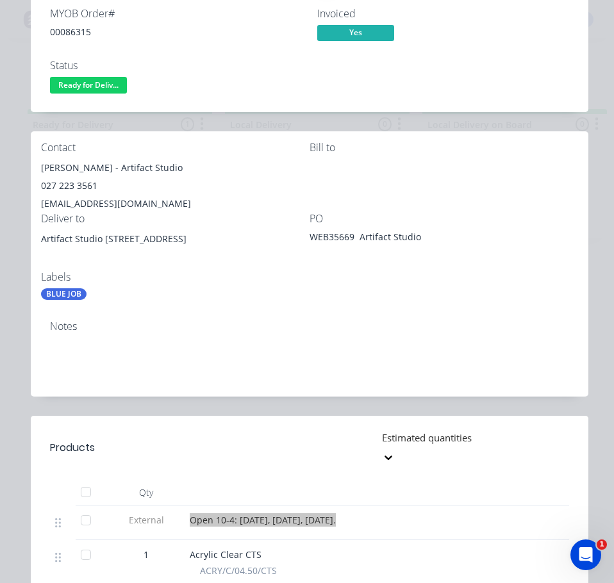
scroll to position [128, 0]
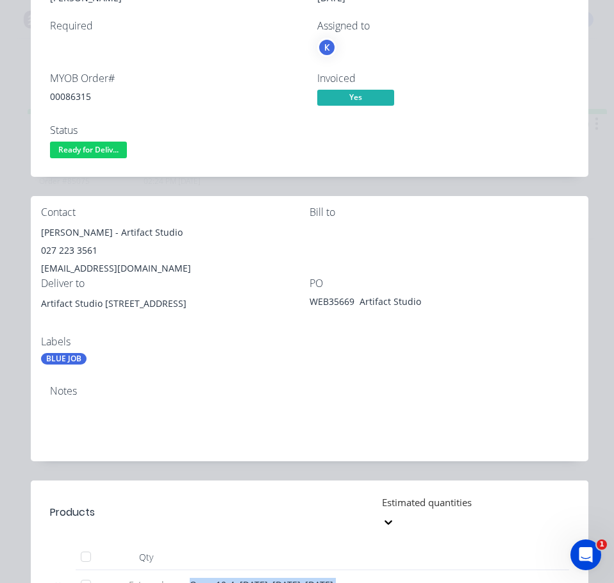
drag, startPoint x: 110, startPoint y: 149, endPoint x: 115, endPoint y: 165, distance: 16.2
click at [111, 152] on span "Ready for Deliv..." at bounding box center [88, 150] width 77 height 16
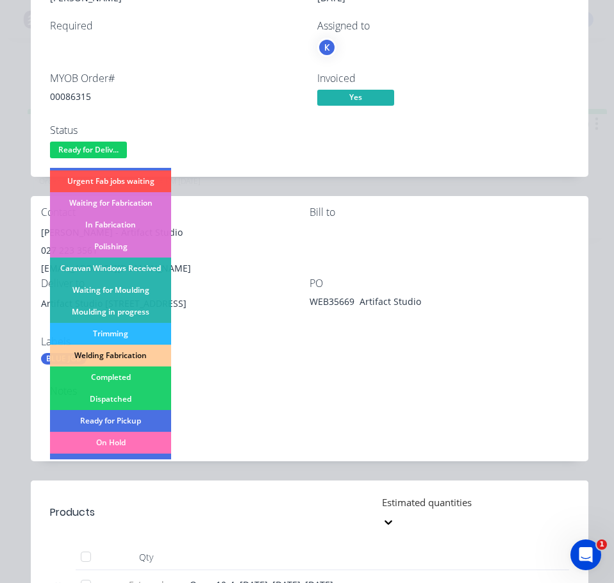
click at [123, 392] on div "Dispatched" at bounding box center [110, 399] width 121 height 22
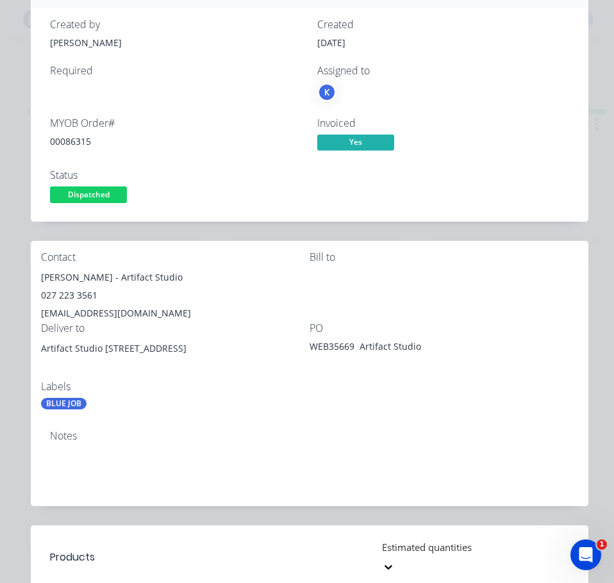
scroll to position [0, 0]
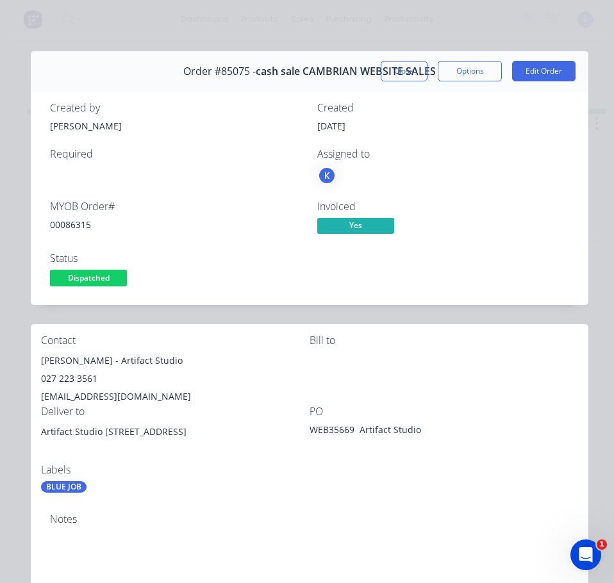
click at [405, 71] on button "Close" at bounding box center [404, 71] width 47 height 21
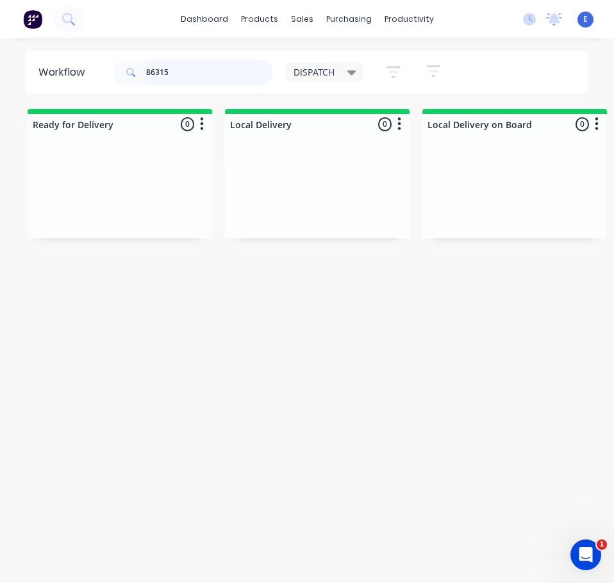
click at [179, 71] on input "86315" at bounding box center [209, 73] width 127 height 26
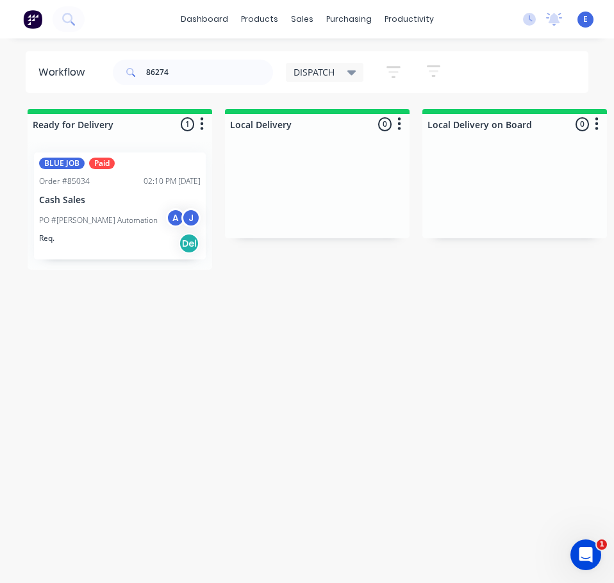
click at [137, 240] on div "Req. Del" at bounding box center [120, 244] width 162 height 22
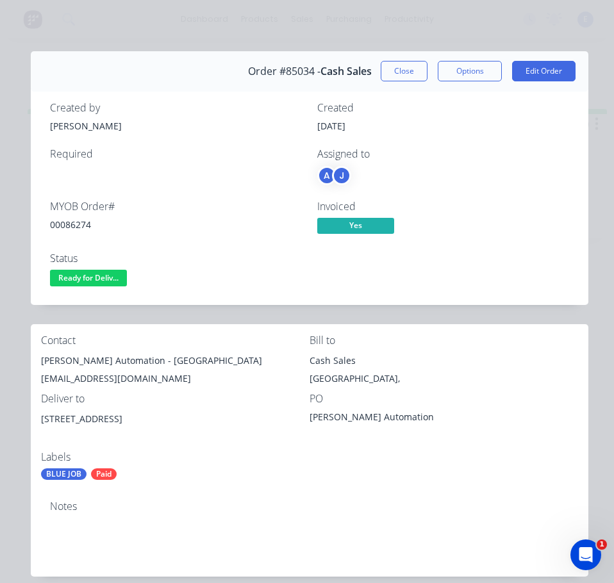
click at [79, 223] on div "00086274" at bounding box center [176, 224] width 252 height 13
click at [79, 222] on div "00086274" at bounding box center [176, 224] width 252 height 13
drag, startPoint x: 123, startPoint y: 360, endPoint x: 32, endPoint y: 360, distance: 91.0
click at [32, 360] on div "Contact [PERSON_NAME] Automation - Jordan [EMAIL_ADDRESS][DOMAIN_NAME] Bill to …" at bounding box center [310, 407] width 558 height 167
click at [149, 358] on div "[PERSON_NAME] Automation - [GEOGRAPHIC_DATA]" at bounding box center [175, 361] width 269 height 18
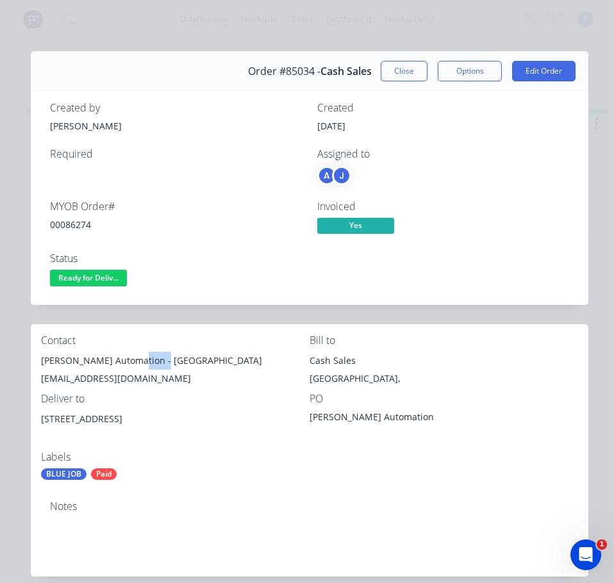
click at [149, 358] on div "[PERSON_NAME] Automation - [GEOGRAPHIC_DATA]" at bounding box center [175, 361] width 269 height 18
click at [109, 376] on div "[EMAIL_ADDRESS][DOMAIN_NAME]" at bounding box center [175, 379] width 269 height 18
click at [109, 375] on div "[EMAIL_ADDRESS][DOMAIN_NAME]" at bounding box center [175, 379] width 269 height 18
click at [110, 375] on div "[EMAIL_ADDRESS][DOMAIN_NAME]" at bounding box center [175, 379] width 269 height 18
drag, startPoint x: 75, startPoint y: 424, endPoint x: 38, endPoint y: 423, distance: 37.2
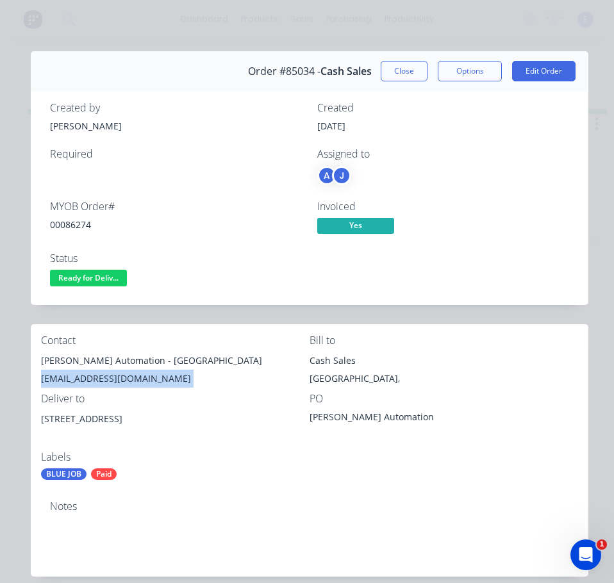
click at [38, 423] on div "Contact [PERSON_NAME] Automation - Jordan [EMAIL_ADDRESS][DOMAIN_NAME] Bill to …" at bounding box center [310, 407] width 558 height 167
drag, startPoint x: 85, startPoint y: 274, endPoint x: 88, endPoint y: 283, distance: 9.5
click at [85, 274] on span "Ready for Deliv..." at bounding box center [88, 278] width 77 height 16
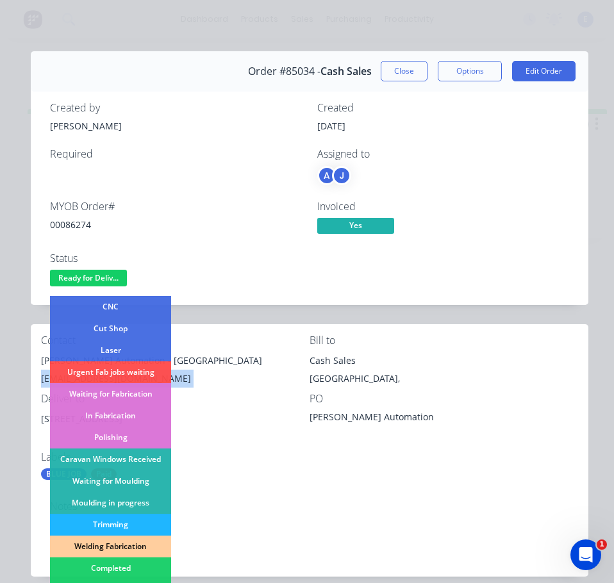
scroll to position [128, 0]
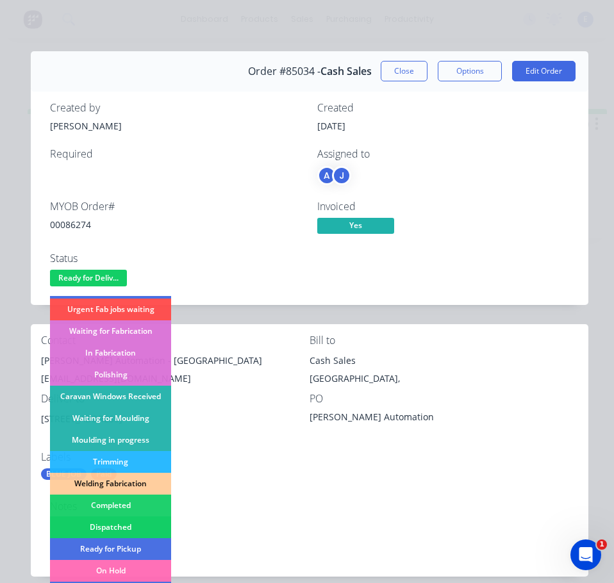
click at [128, 524] on div "Dispatched" at bounding box center [110, 528] width 121 height 22
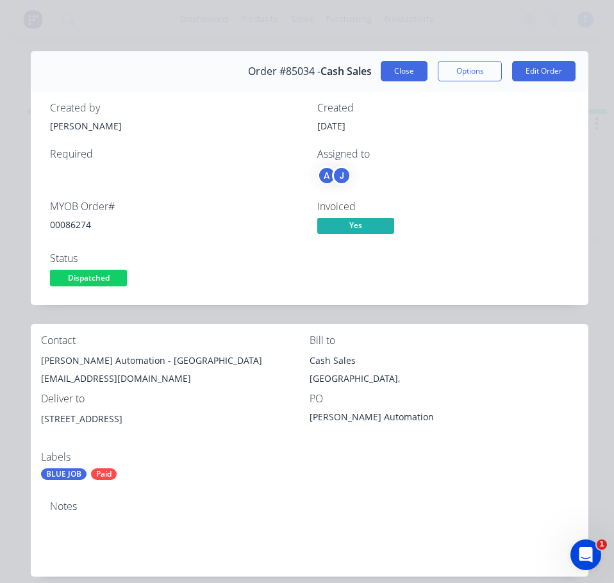
click at [403, 72] on button "Close" at bounding box center [404, 71] width 47 height 21
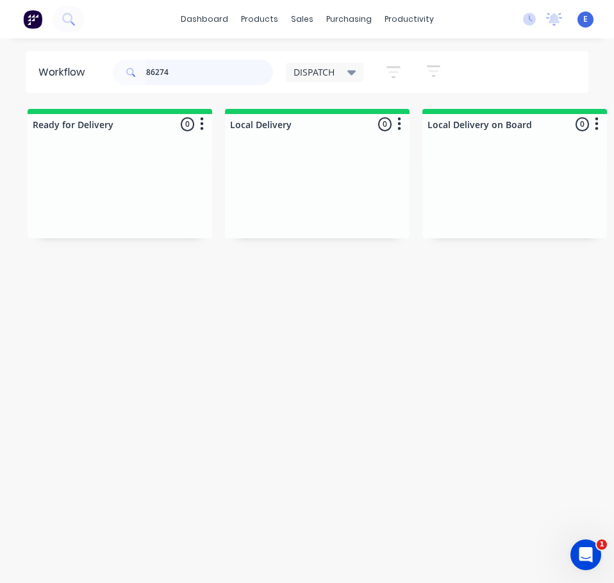
click at [177, 69] on input "86274" at bounding box center [209, 73] width 127 height 26
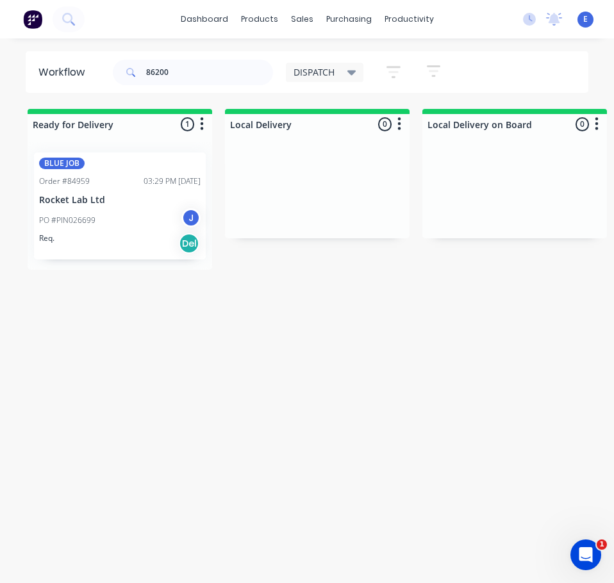
click at [157, 229] on div "PO #PIN026699 J" at bounding box center [120, 220] width 162 height 24
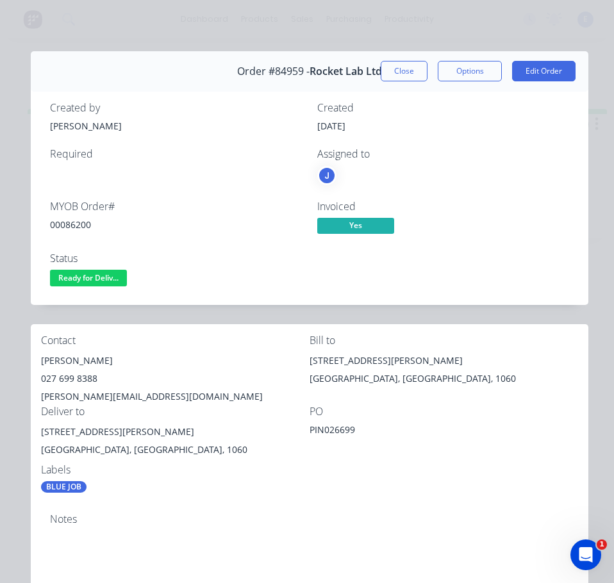
click at [85, 227] on div "00086200" at bounding box center [176, 224] width 252 height 13
click at [74, 361] on div "[PERSON_NAME]" at bounding box center [175, 361] width 269 height 18
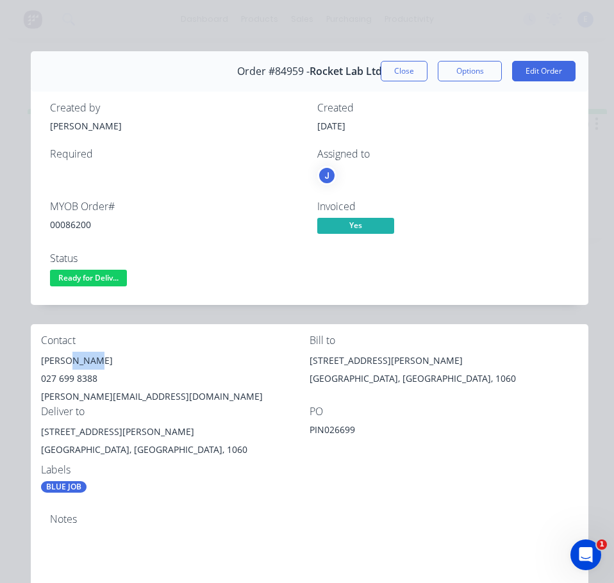
click at [74, 361] on div "[PERSON_NAME]" at bounding box center [175, 361] width 269 height 18
click at [56, 375] on div "027 699 8388" at bounding box center [175, 379] width 269 height 18
click at [57, 376] on div "027 699 8388" at bounding box center [175, 379] width 269 height 18
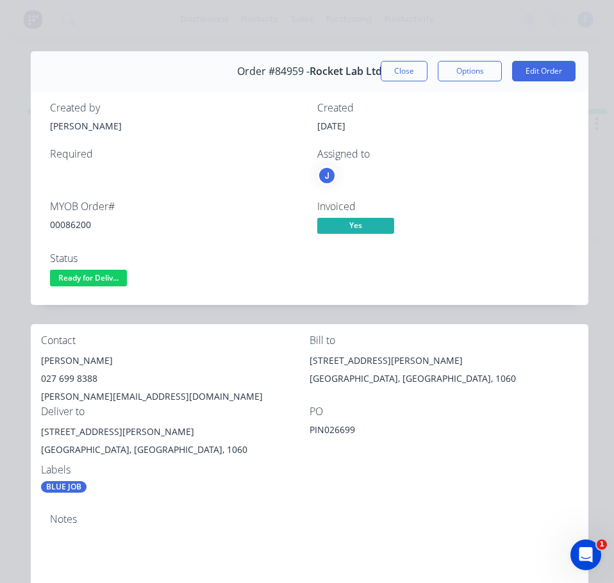
click at [112, 395] on div "[PERSON_NAME][EMAIL_ADDRESS][DOMAIN_NAME]" at bounding box center [175, 397] width 269 height 18
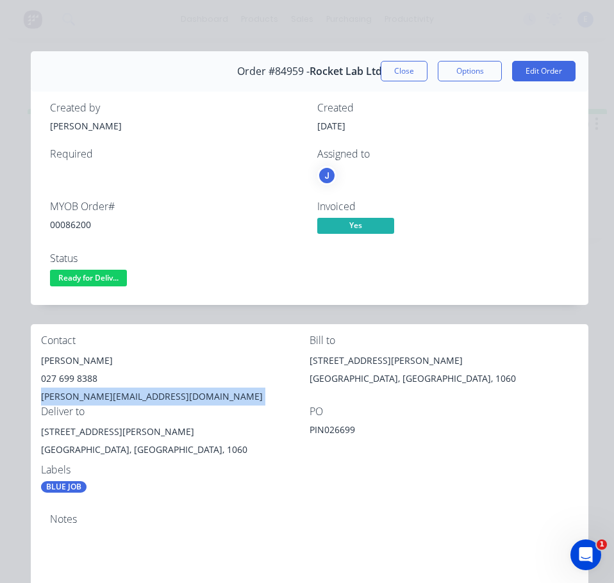
click at [112, 395] on div "[PERSON_NAME][EMAIL_ADDRESS][DOMAIN_NAME]" at bounding box center [175, 397] width 269 height 18
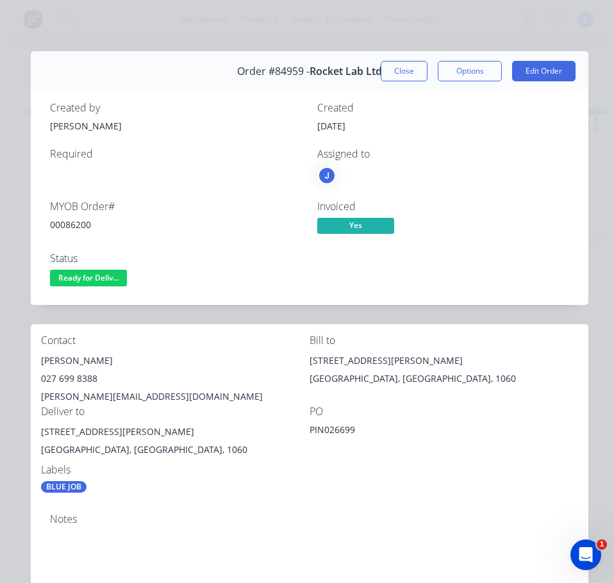
click at [83, 426] on div "[STREET_ADDRESS][PERSON_NAME]" at bounding box center [175, 432] width 269 height 18
click at [74, 278] on span "Ready for Deliv..." at bounding box center [88, 278] width 77 height 16
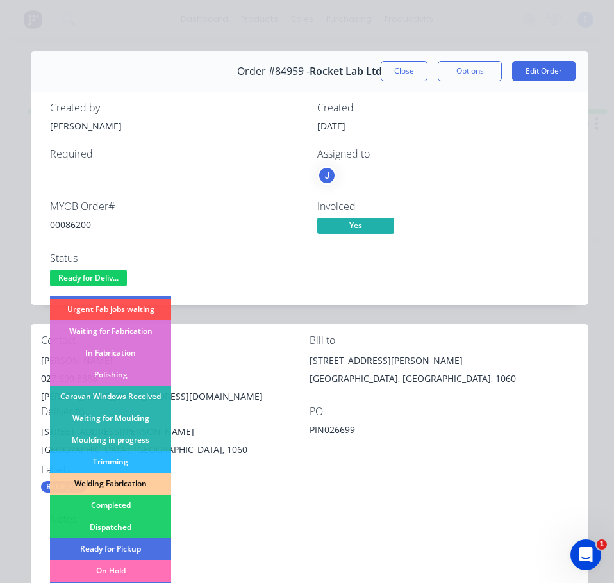
drag, startPoint x: 138, startPoint y: 526, endPoint x: 442, endPoint y: 155, distance: 479.5
click at [139, 526] on div "Dispatched" at bounding box center [110, 528] width 121 height 22
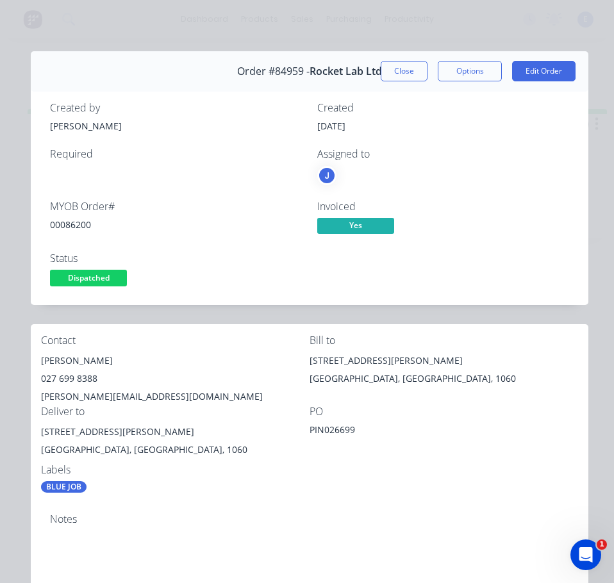
click at [392, 69] on button "Close" at bounding box center [404, 71] width 47 height 21
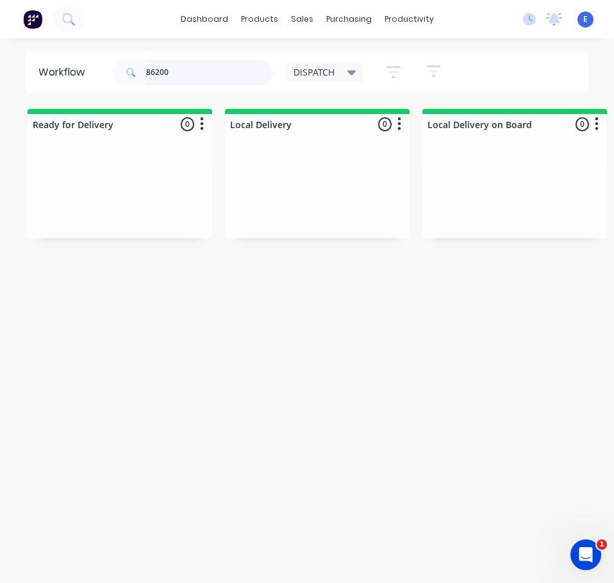
click at [200, 75] on input "86200" at bounding box center [209, 73] width 127 height 26
type input "86345"
click at [115, 206] on div "Req. Del" at bounding box center [120, 213] width 162 height 22
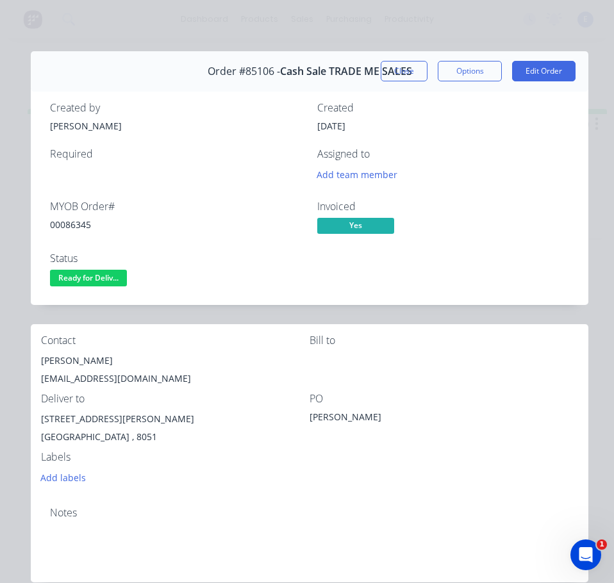
click at [69, 228] on div "00086345" at bounding box center [176, 224] width 252 height 13
click at [63, 358] on div "[PERSON_NAME]" at bounding box center [175, 361] width 269 height 18
click at [65, 358] on div "[PERSON_NAME]" at bounding box center [175, 361] width 269 height 18
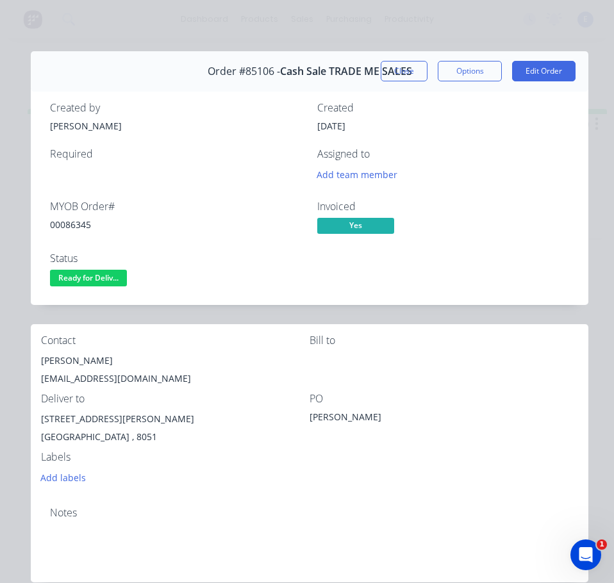
click at [94, 380] on div "[EMAIL_ADDRESS][DOMAIN_NAME]" at bounding box center [175, 379] width 269 height 18
drag, startPoint x: 99, startPoint y: 419, endPoint x: 48, endPoint y: 422, distance: 50.7
click at [40, 424] on div "Contact [PERSON_NAME] [EMAIL_ADDRESS][DOMAIN_NAME] Bill to Deliver to [STREET_A…" at bounding box center [310, 410] width 558 height 172
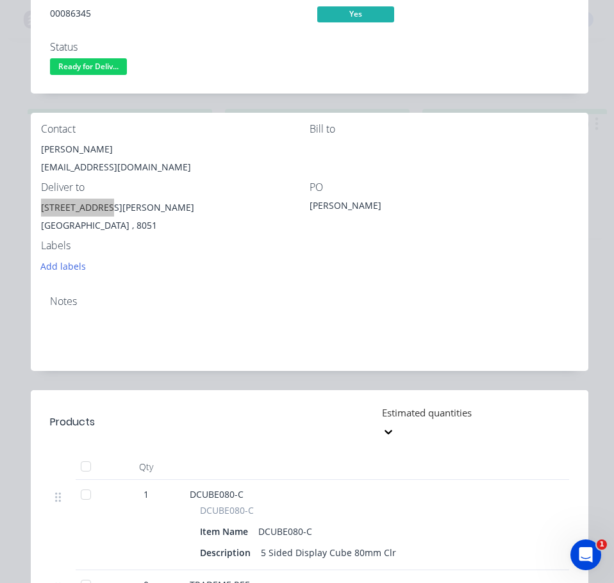
scroll to position [0, 0]
